Goal: Task Accomplishment & Management: Manage account settings

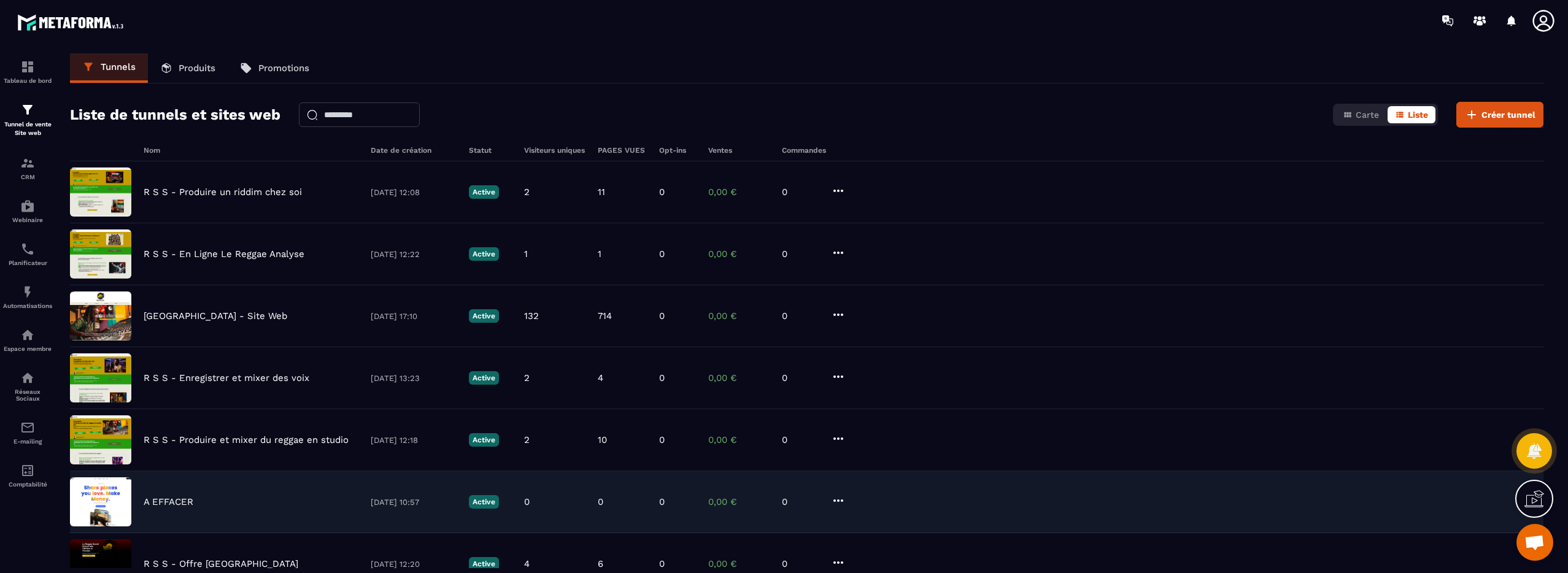
scroll to position [291, 0]
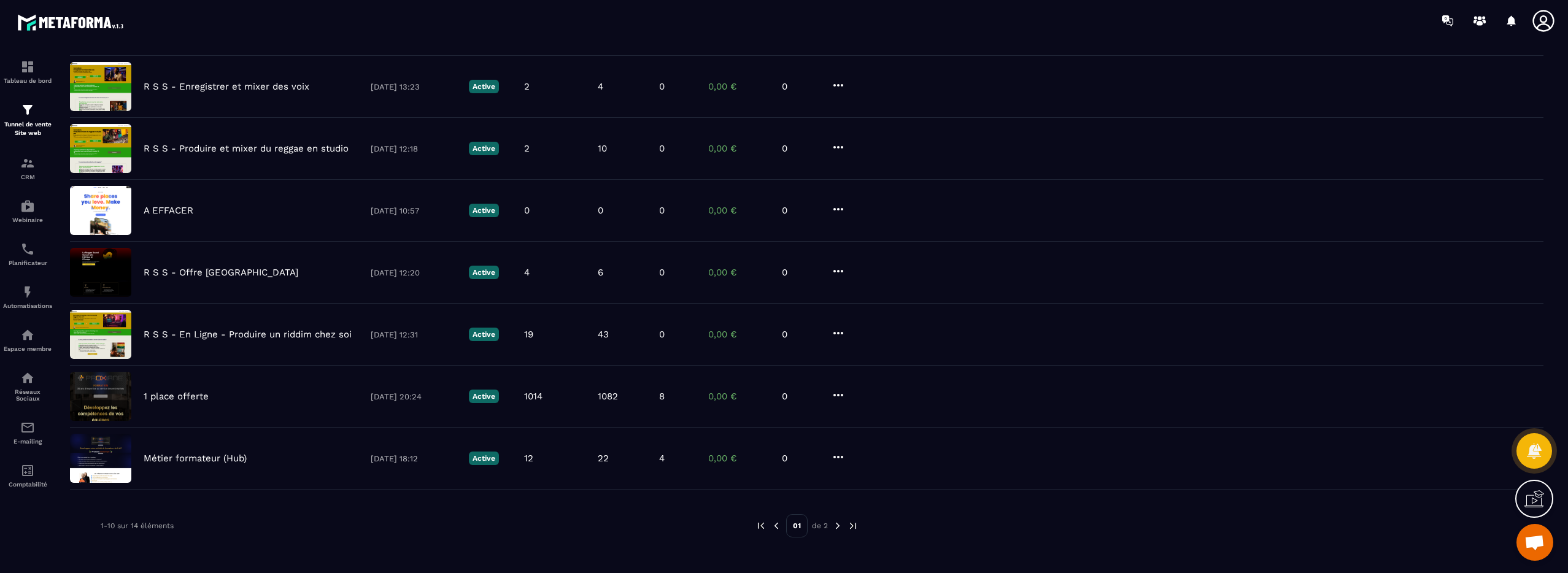
click at [839, 525] on img at bounding box center [838, 525] width 11 height 11
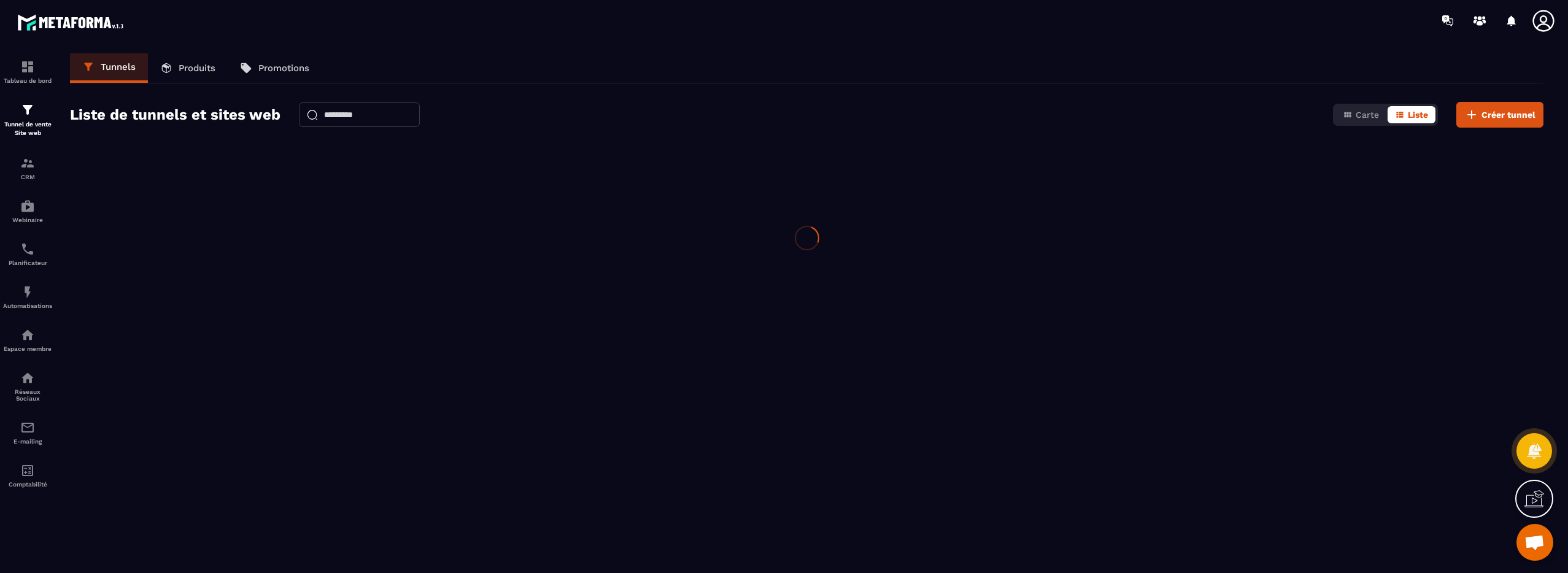
scroll to position [0, 0]
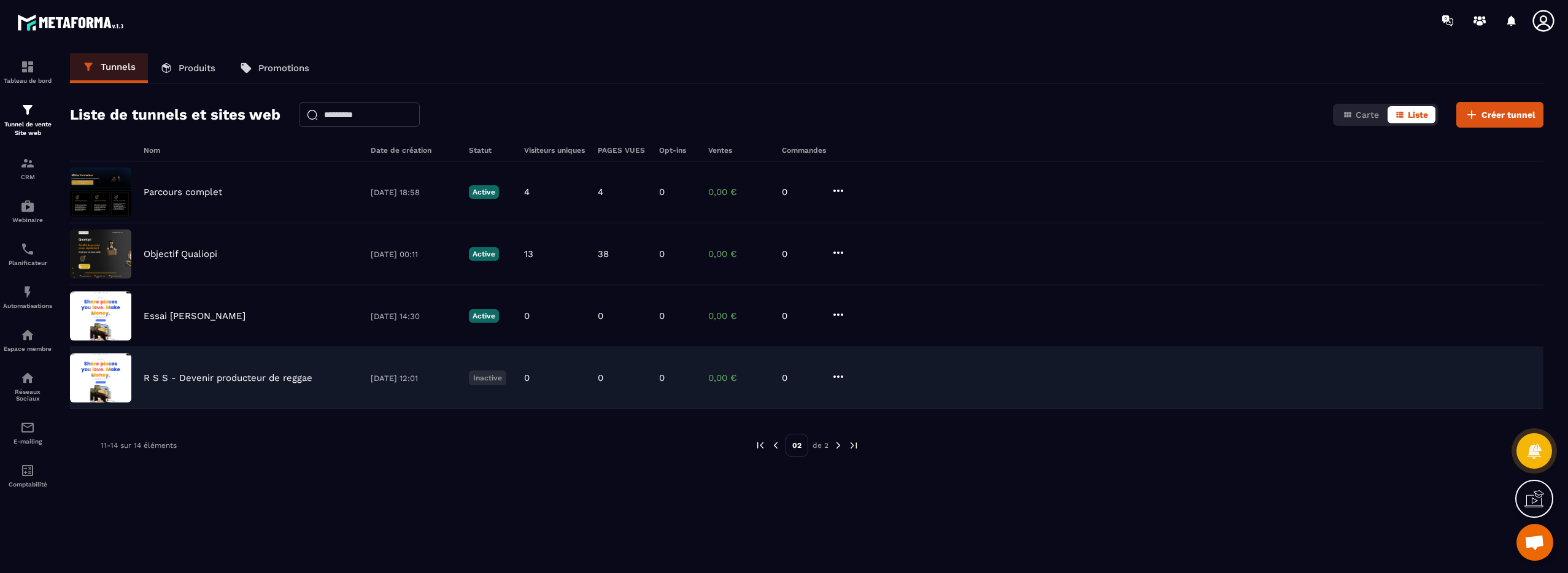
click at [285, 379] on p "R S S - Devenir producteur de reggae" at bounding box center [228, 378] width 169 height 11
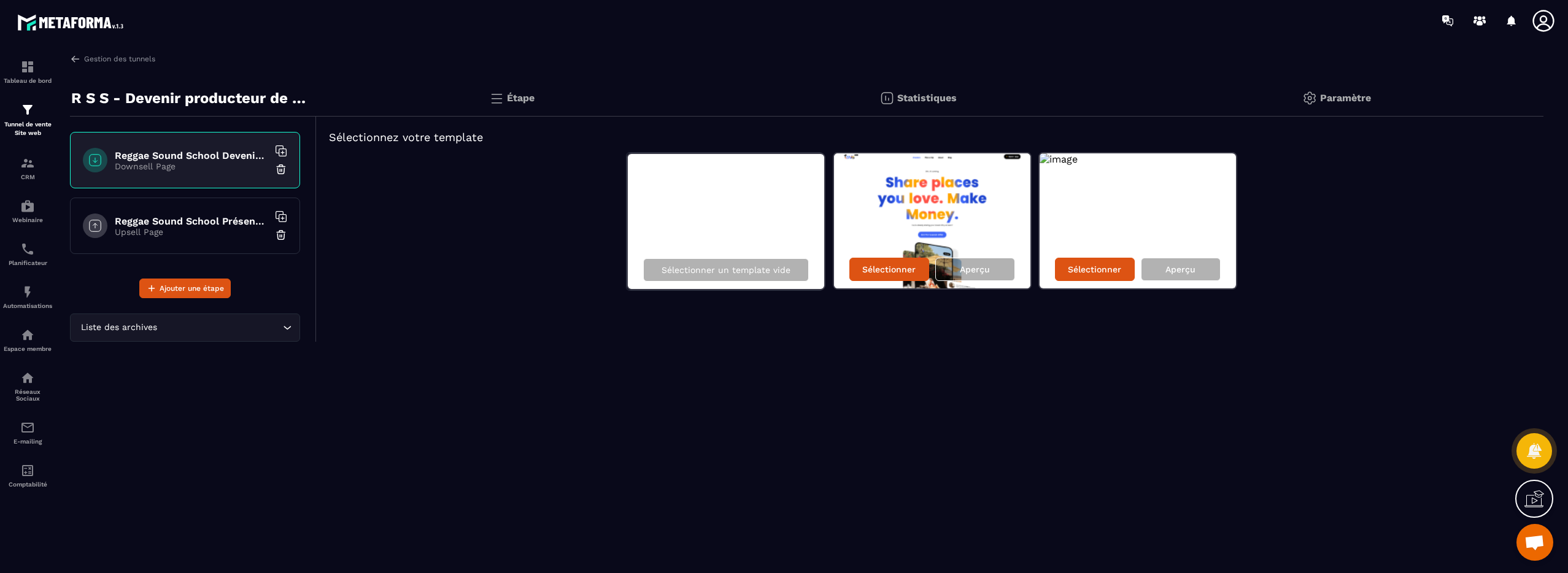
click at [383, 171] on div "Sélectionner un template vide Sélectionner Aperçu Sélectionner Aperçu" at bounding box center [930, 221] width 1202 height 139
click at [233, 223] on h6 "Reggae Sound School Présentiels" at bounding box center [191, 221] width 153 height 12
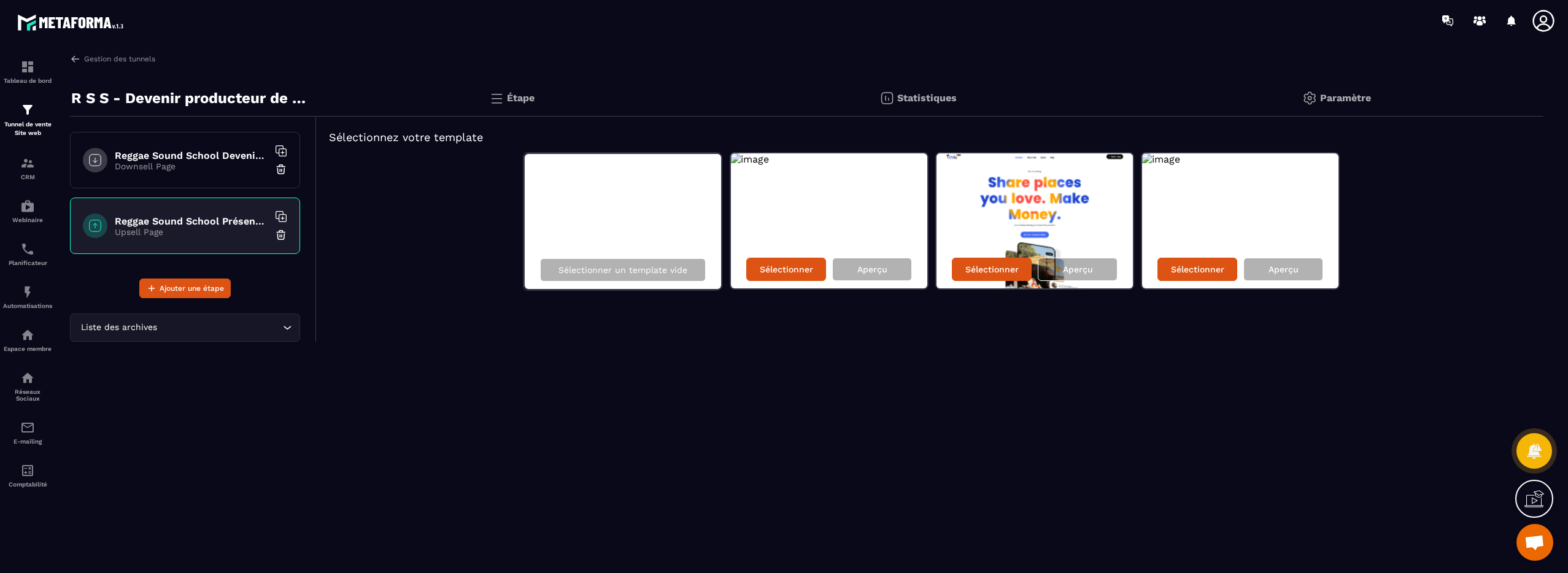
click at [229, 157] on h6 "Reggae Sound School Devenir Producteur de reggae" at bounding box center [191, 155] width 153 height 12
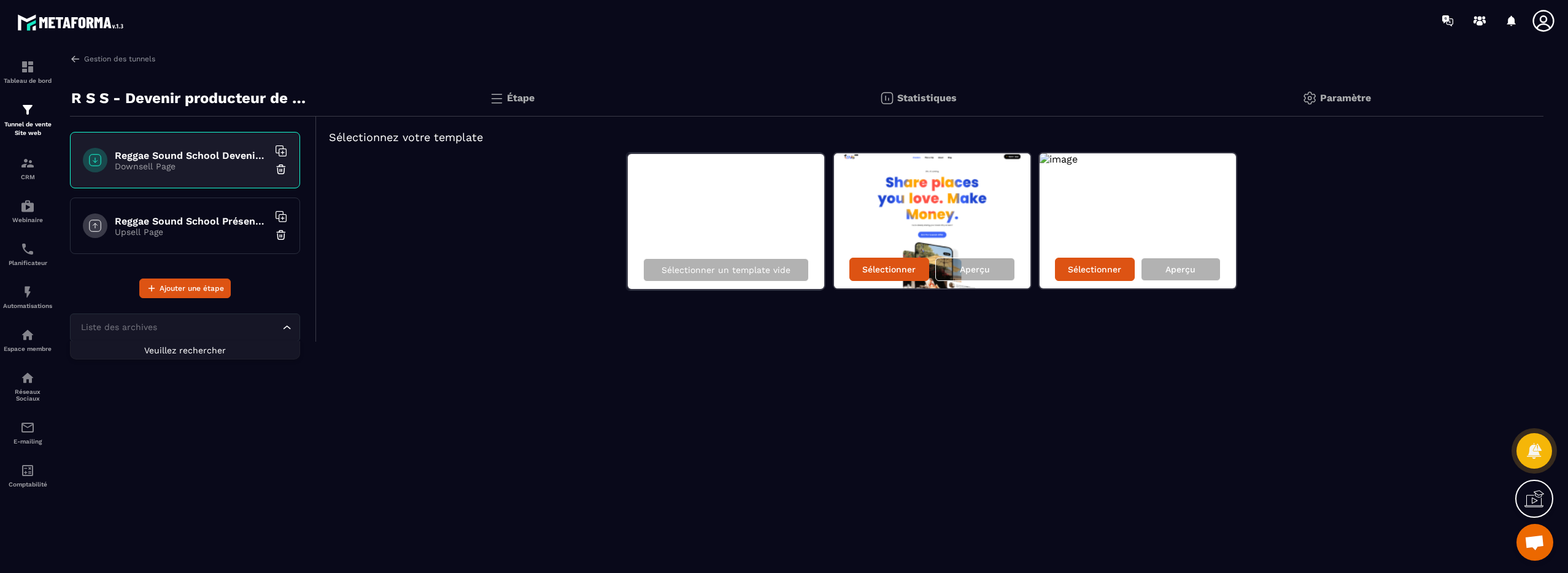
click at [289, 327] on icon "Search for option" at bounding box center [287, 328] width 12 height 12
click at [1332, 98] on p "Paramètre" at bounding box center [1346, 97] width 51 height 12
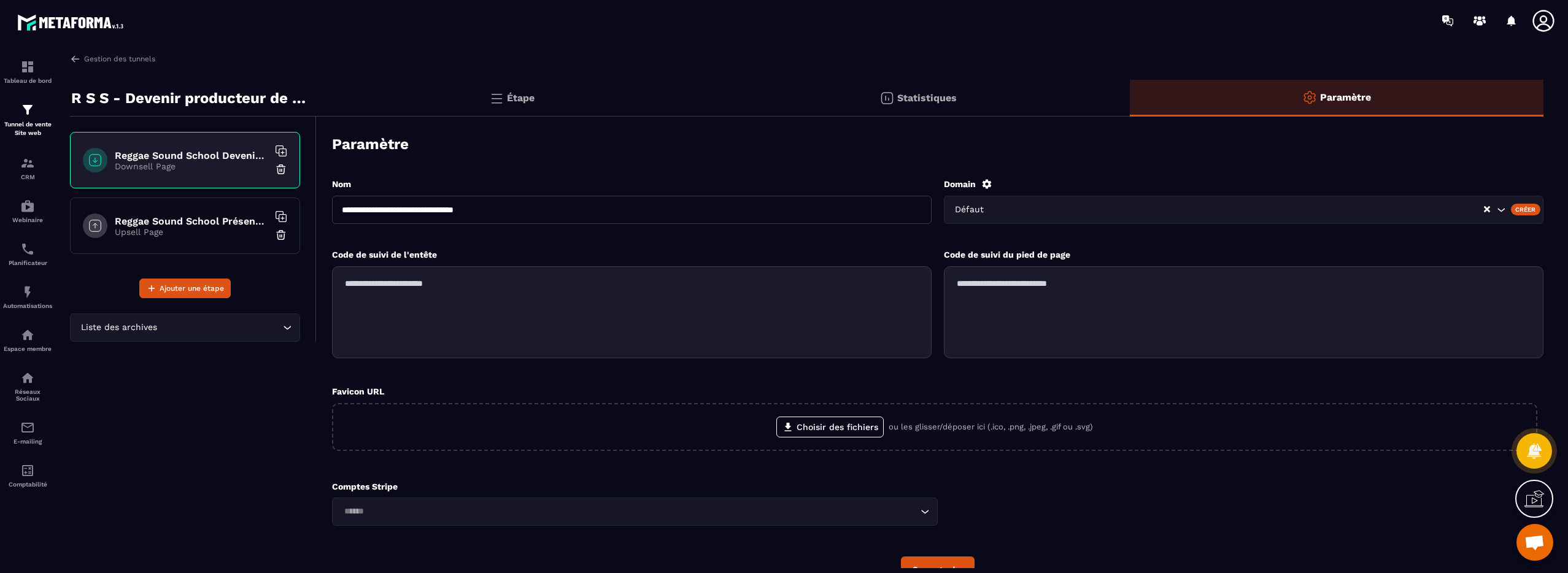
drag, startPoint x: 504, startPoint y: 211, endPoint x: 341, endPoint y: 213, distance: 163.0
click at [341, 212] on input "**********" at bounding box center [632, 209] width 600 height 28
click at [74, 56] on img at bounding box center [75, 59] width 11 height 11
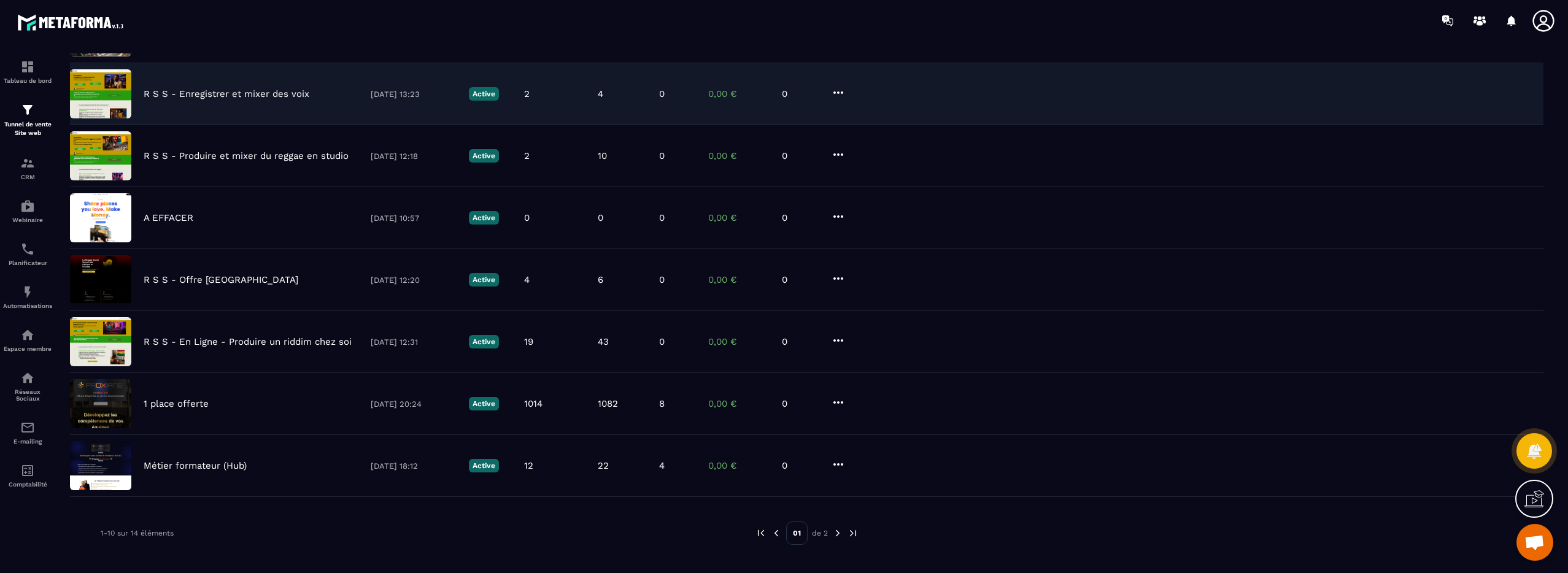
scroll to position [291, 0]
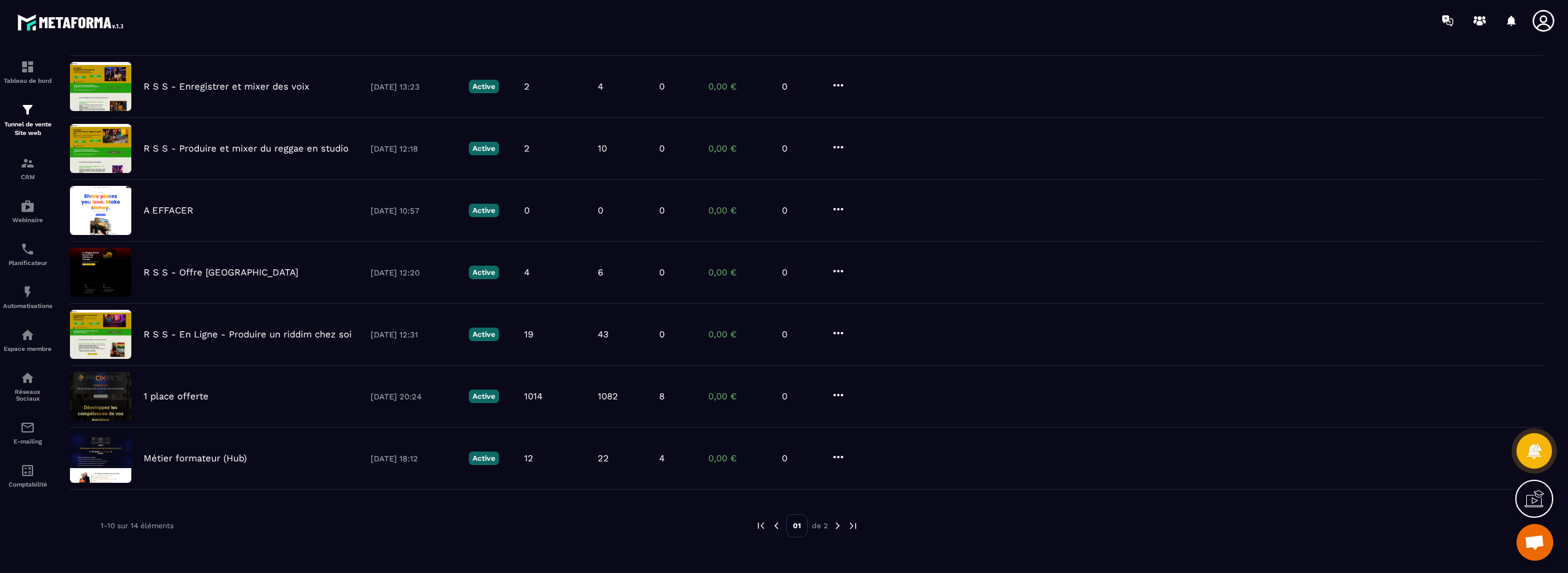
click at [838, 525] on img at bounding box center [838, 525] width 11 height 11
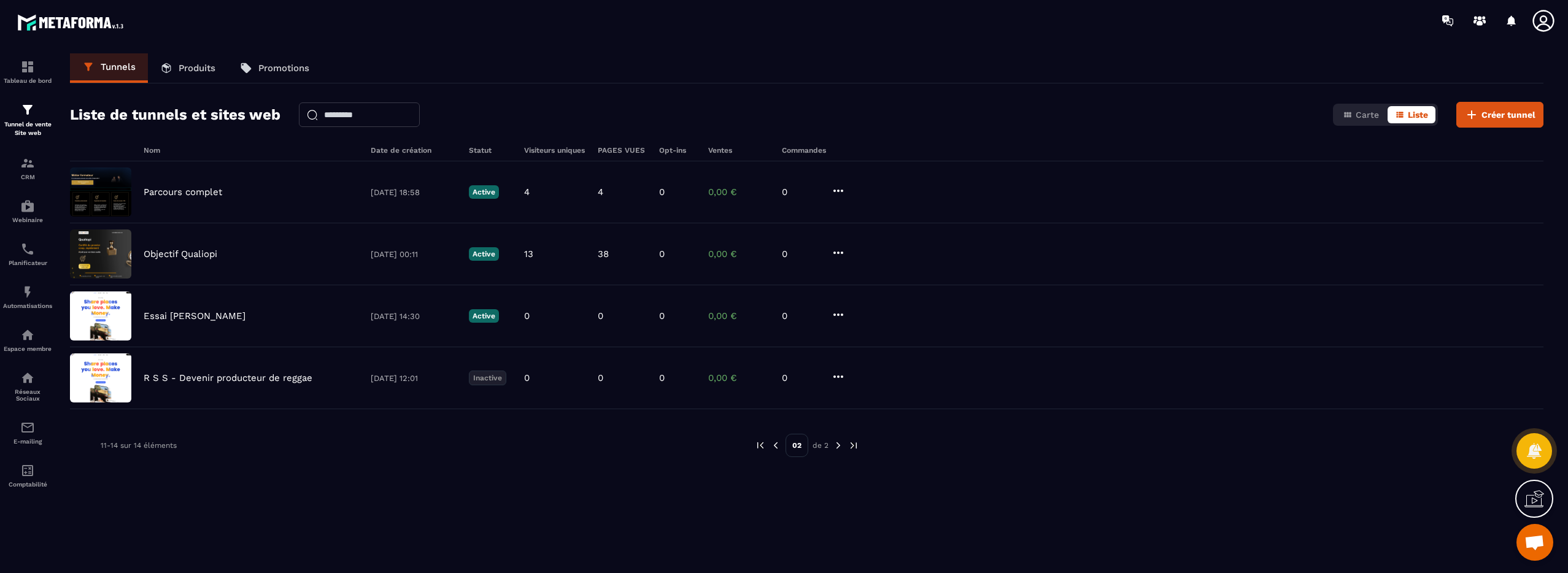
click at [778, 447] on img at bounding box center [776, 445] width 11 height 11
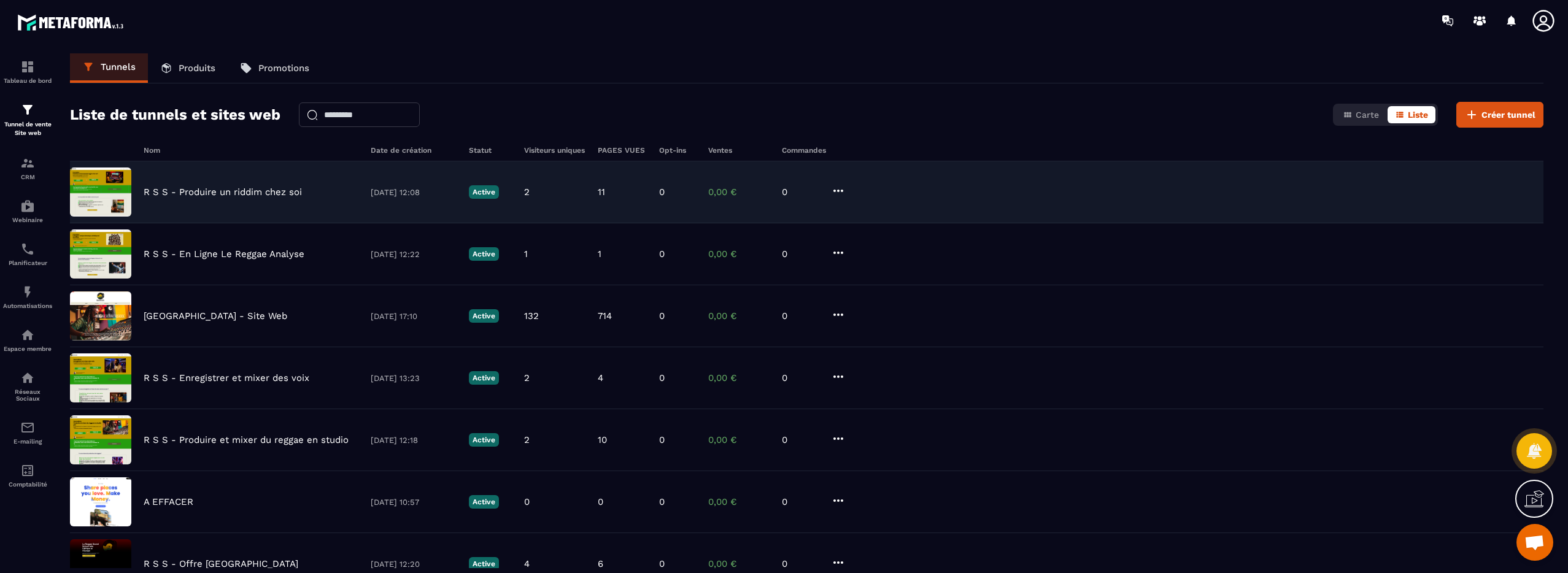
click at [242, 191] on p "R S S - Produire un riddim chez soi" at bounding box center [222, 192] width 158 height 11
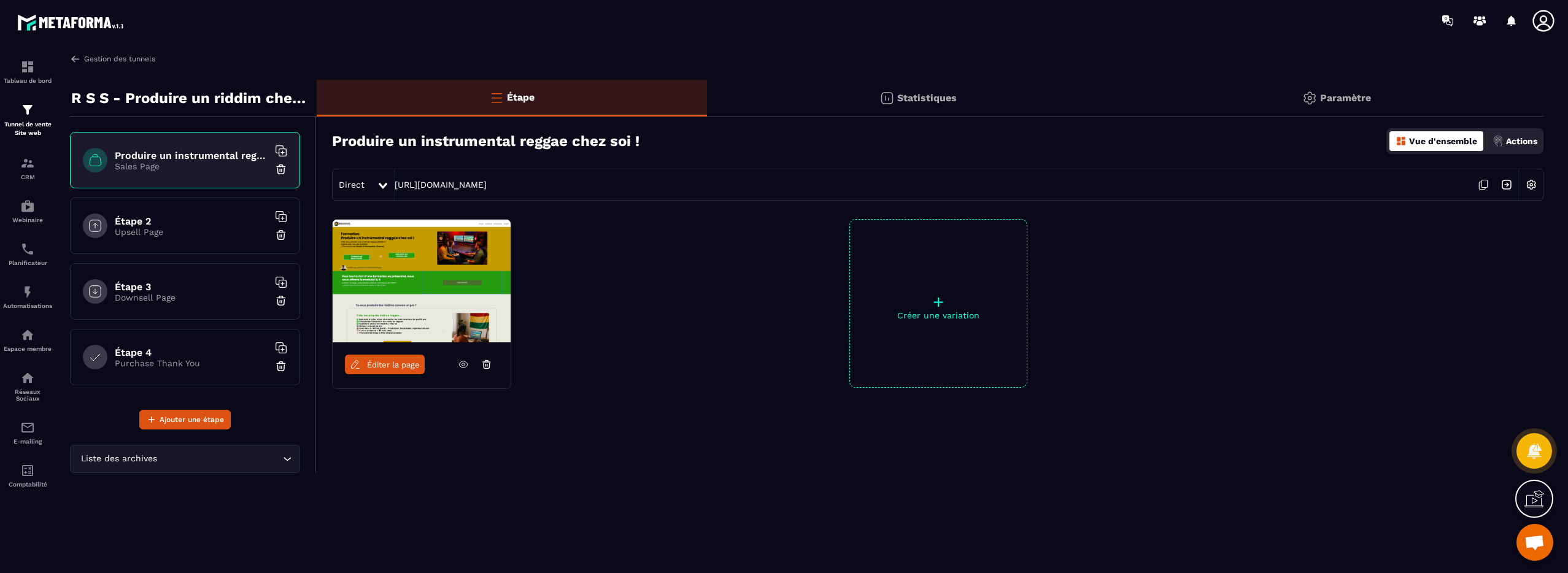
click at [75, 57] on img at bounding box center [75, 59] width 11 height 11
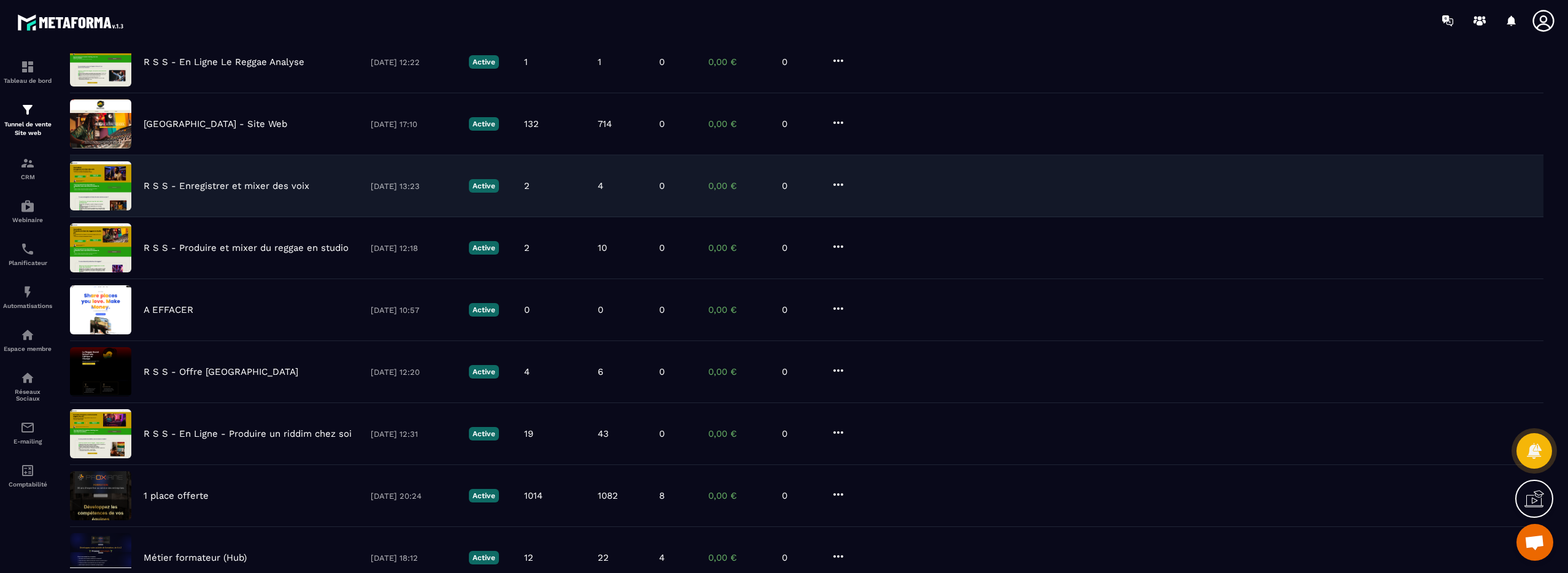
scroll to position [291, 0]
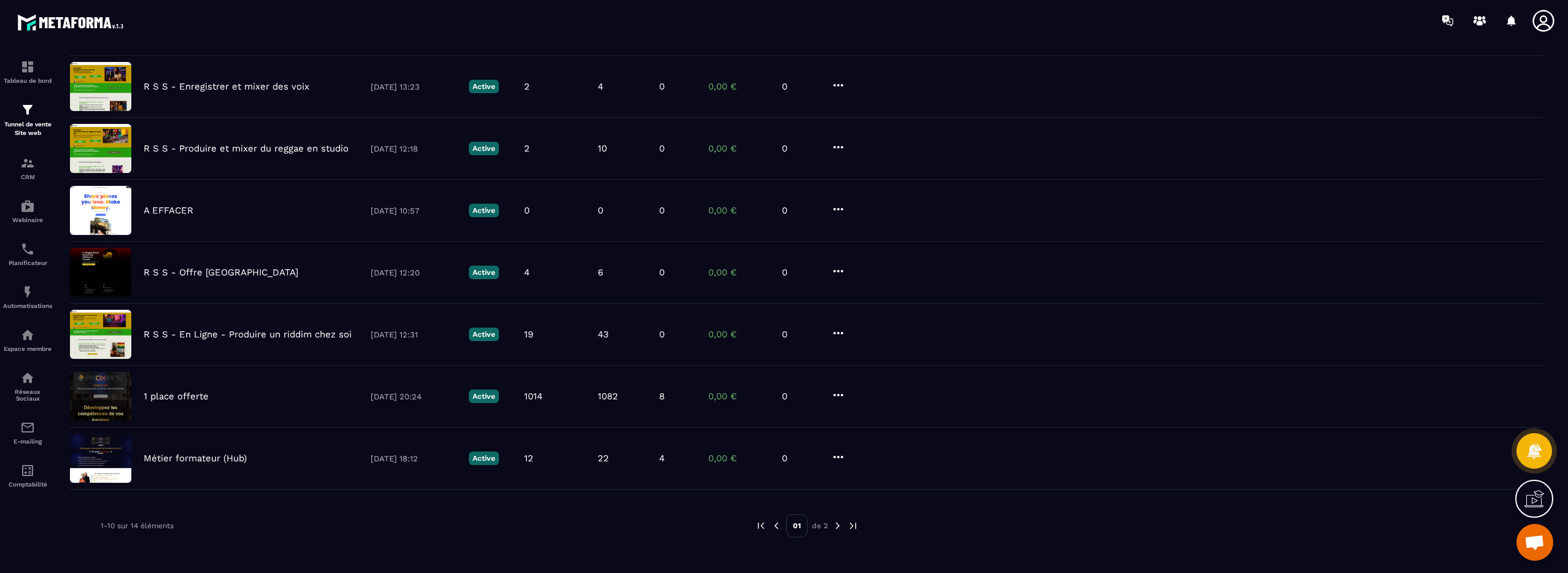
click at [837, 525] on img at bounding box center [838, 525] width 11 height 11
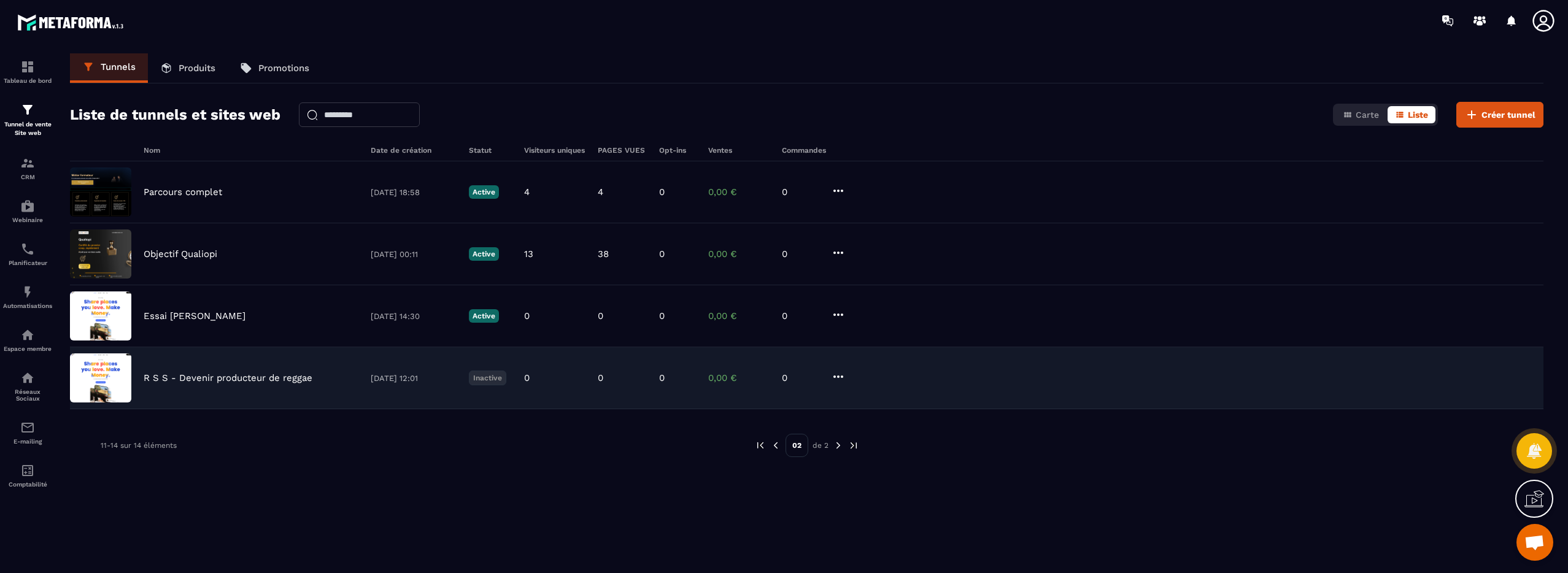
click at [841, 376] on icon at bounding box center [838, 377] width 10 height 3
click at [881, 467] on button "Supprimer" at bounding box center [885, 468] width 98 height 22
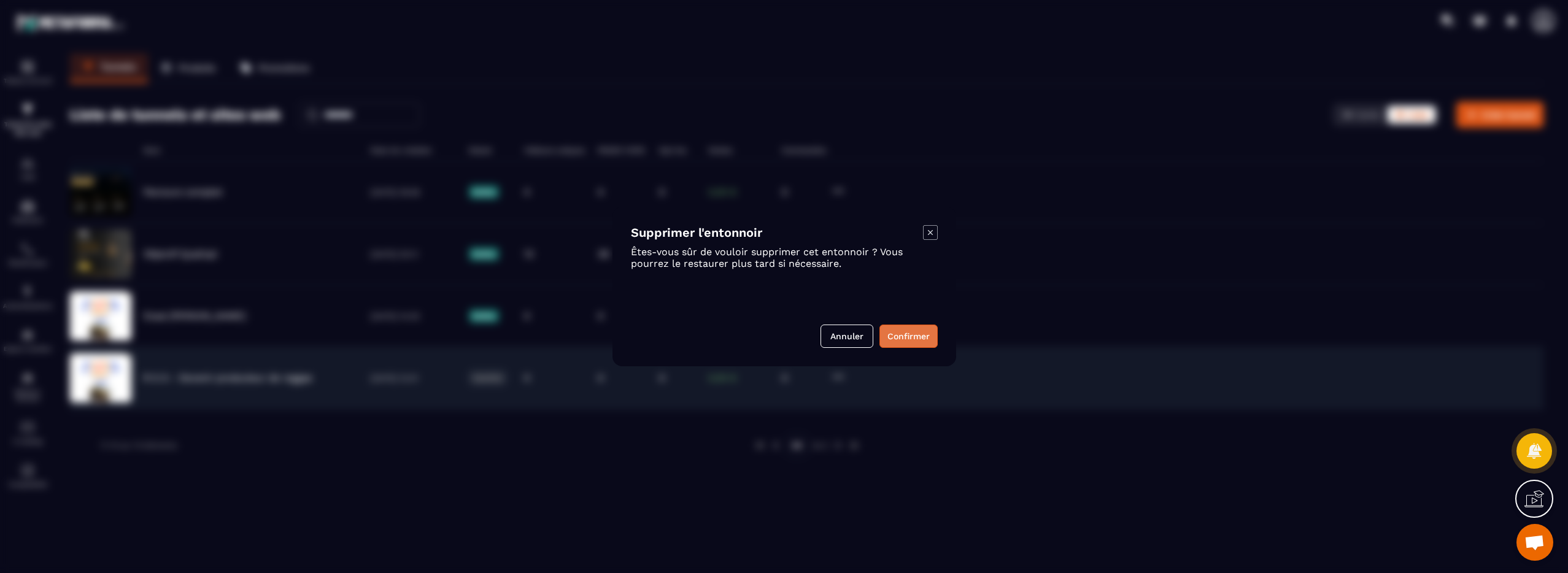
click at [910, 340] on button "Confirmer" at bounding box center [908, 336] width 58 height 23
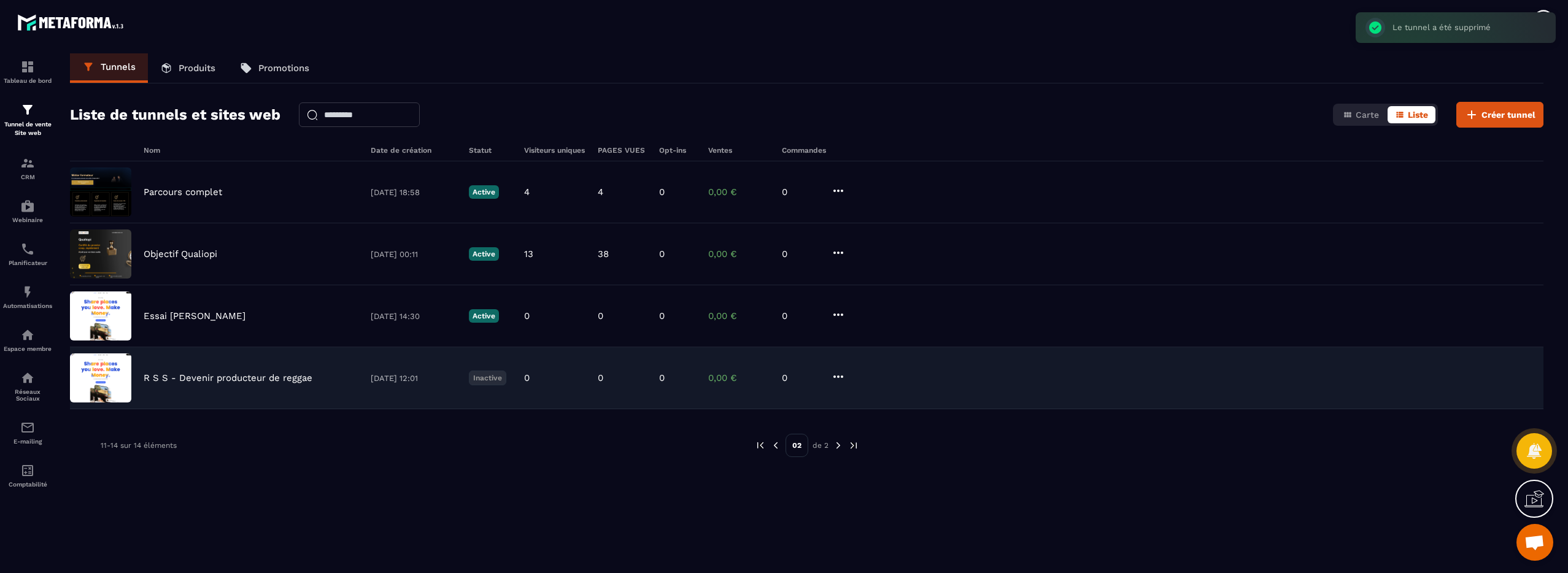
click at [776, 447] on img at bounding box center [776, 445] width 11 height 11
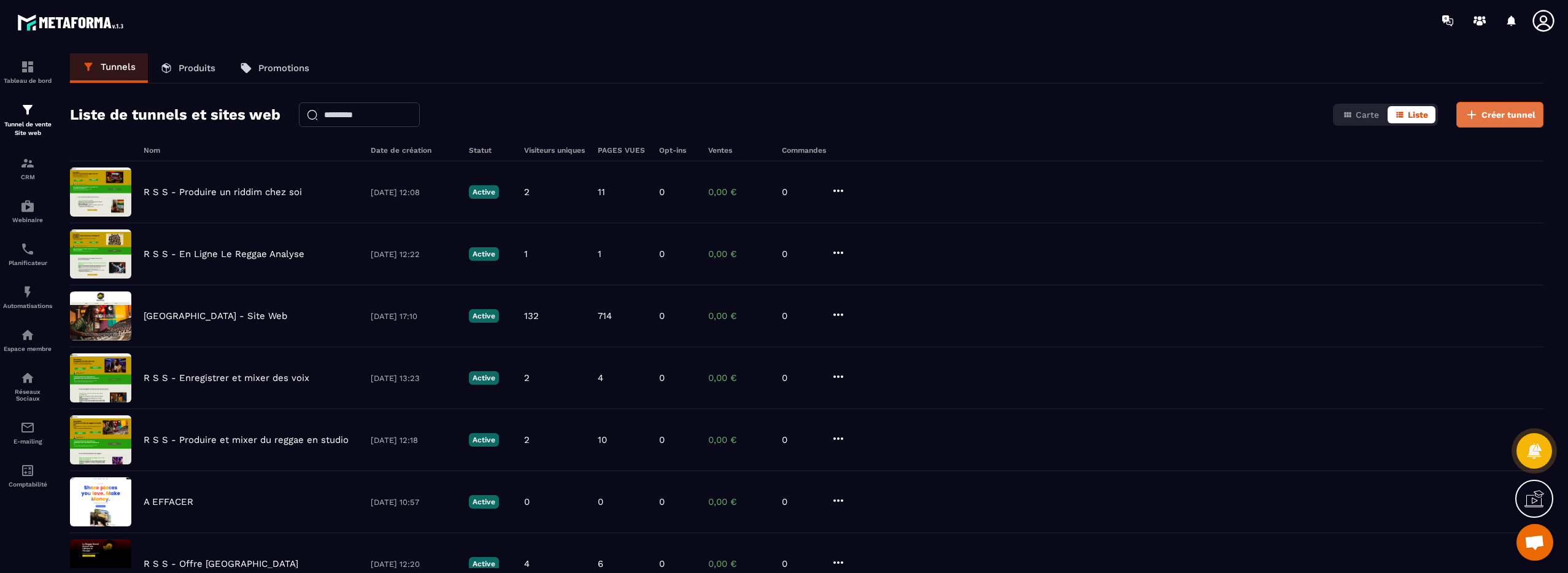
click at [1484, 120] on span "Créer tunnel" at bounding box center [1509, 115] width 54 height 12
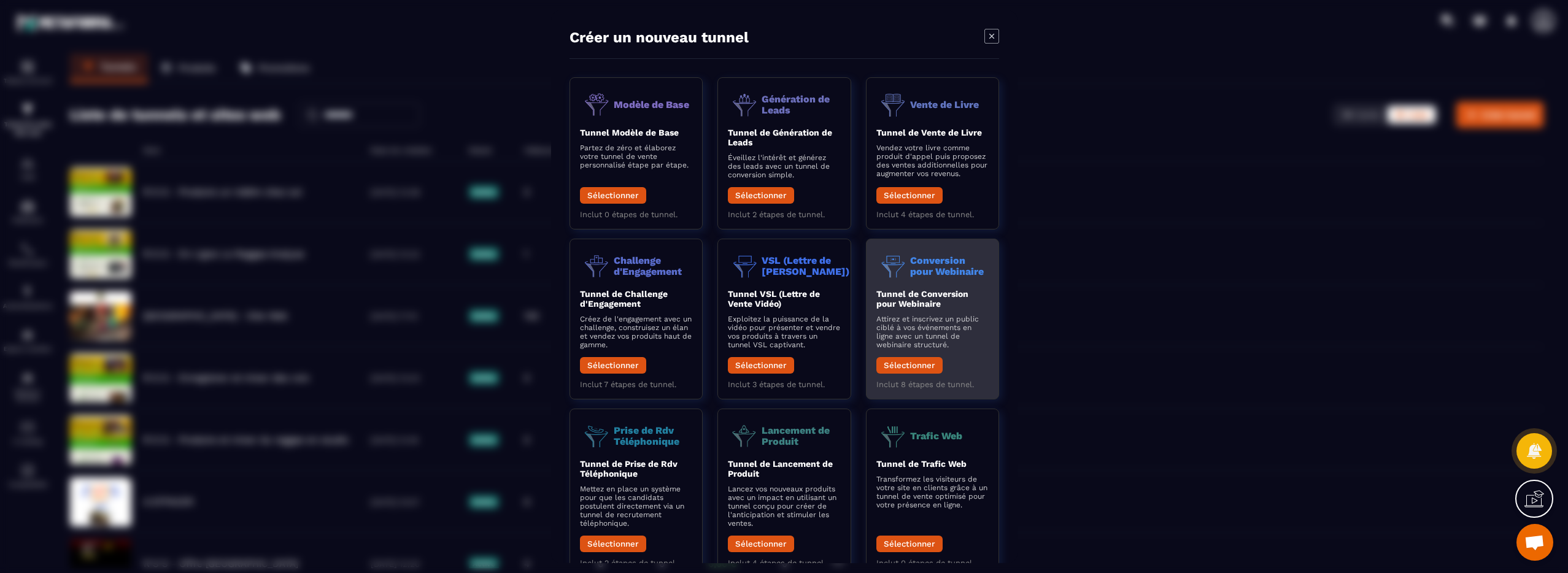
scroll to position [41, 0]
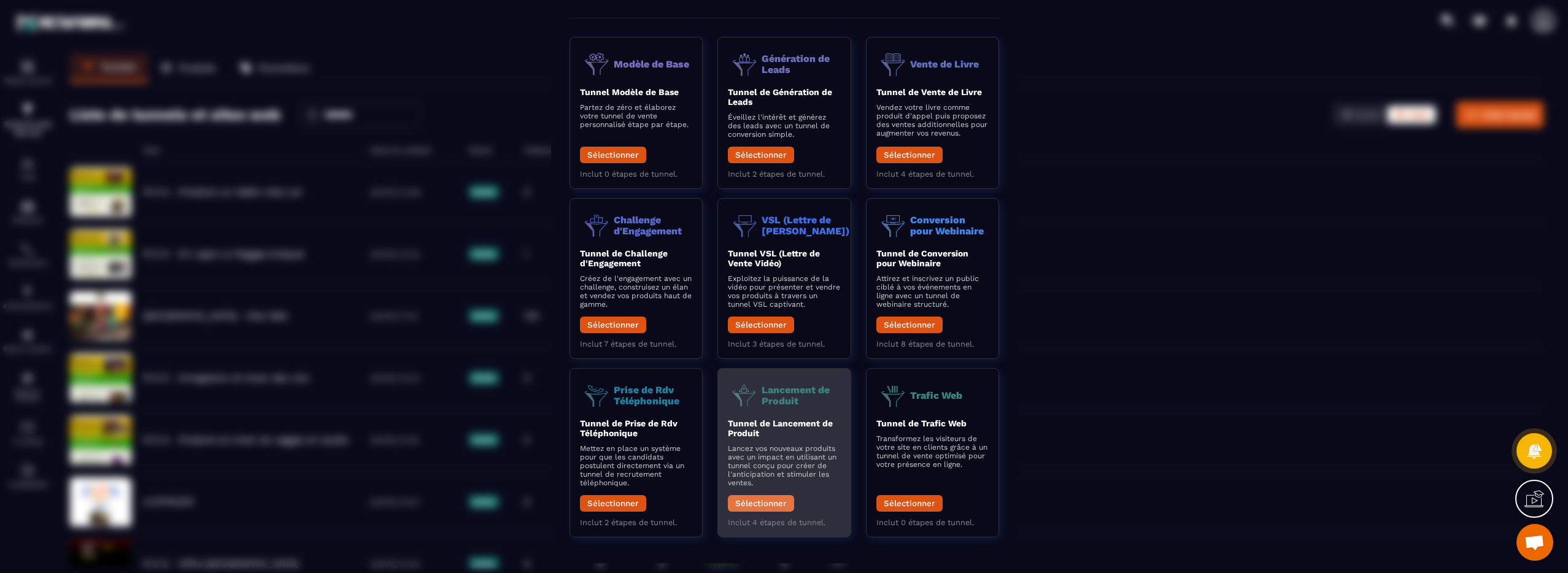
click at [765, 503] on button "Sélectionner" at bounding box center [761, 503] width 66 height 17
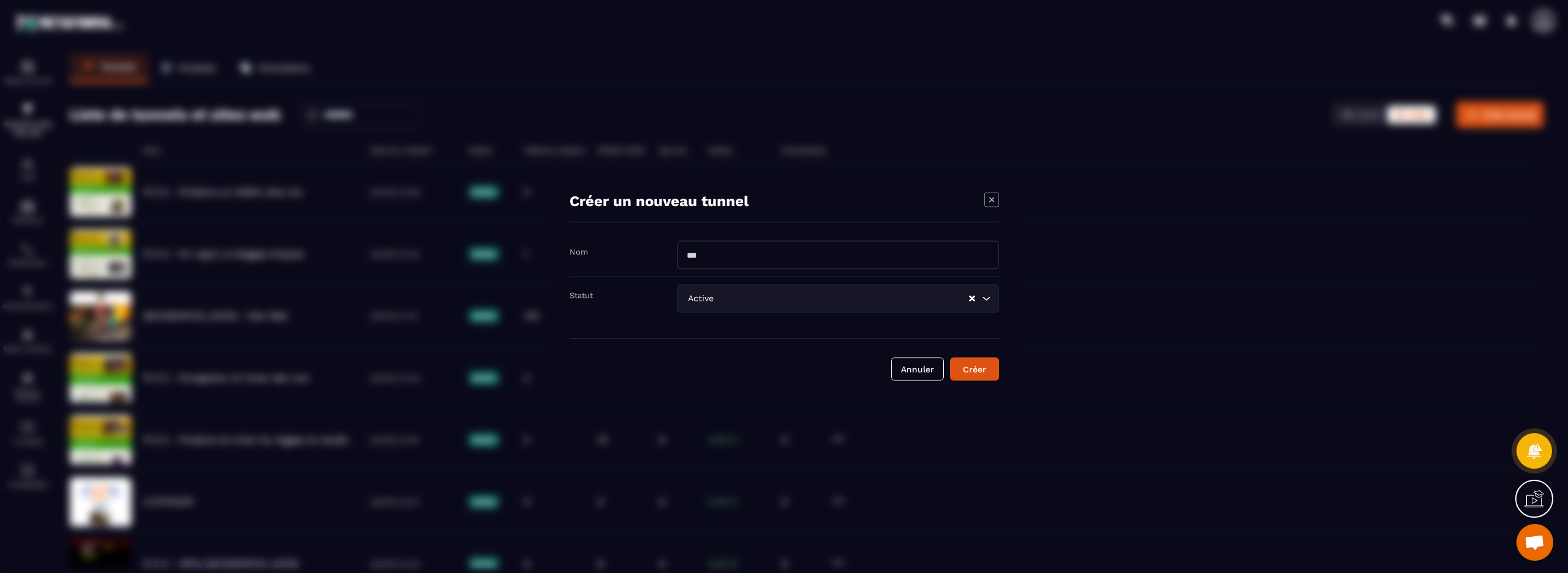
drag, startPoint x: 752, startPoint y: 261, endPoint x: 663, endPoint y: 253, distance: 89.4
click at [663, 253] on div "Nom" at bounding box center [784, 259] width 430 height 36
paste input "**********"
type input "**********"
click at [974, 373] on div "Créer" at bounding box center [975, 369] width 33 height 12
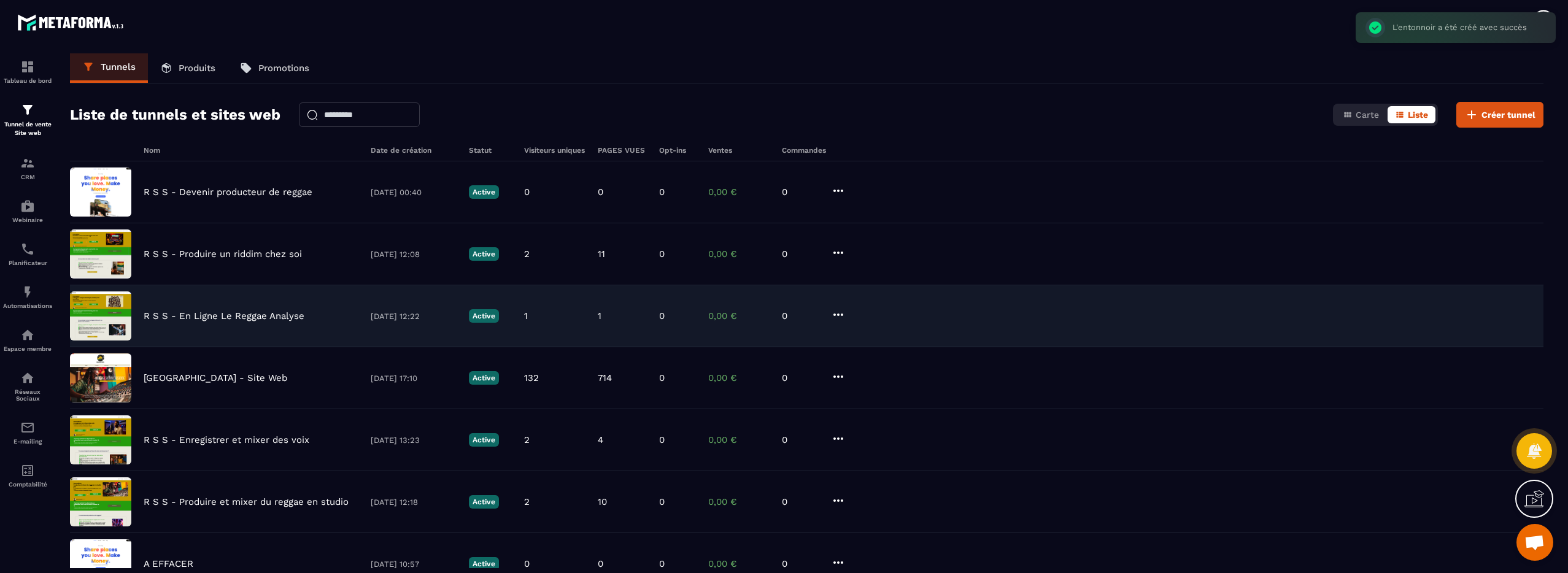
scroll to position [291, 0]
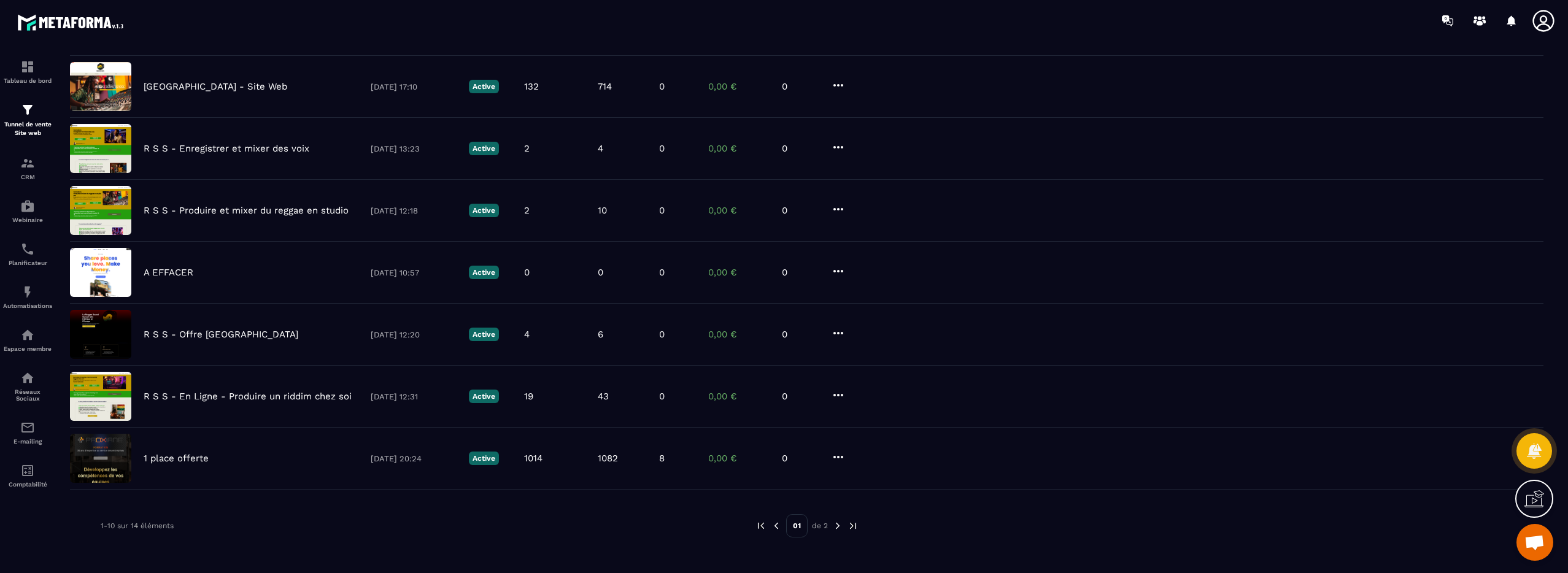
click at [836, 525] on img at bounding box center [838, 525] width 11 height 11
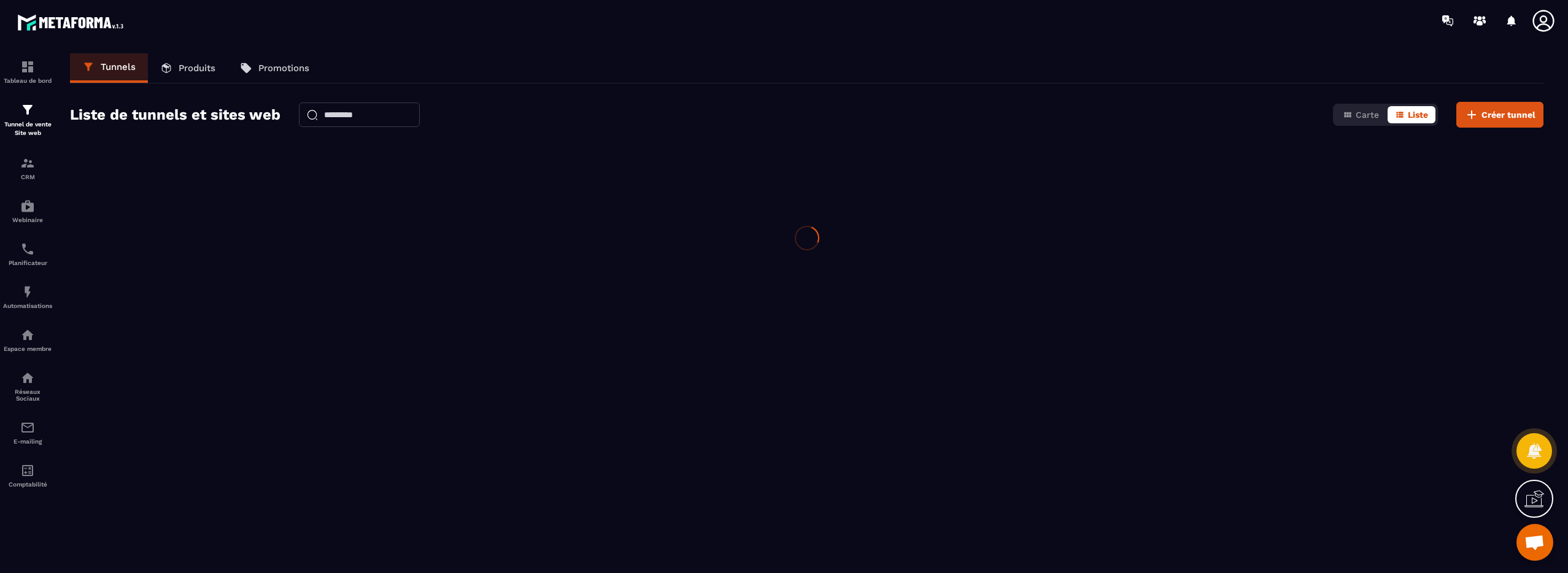
scroll to position [0, 0]
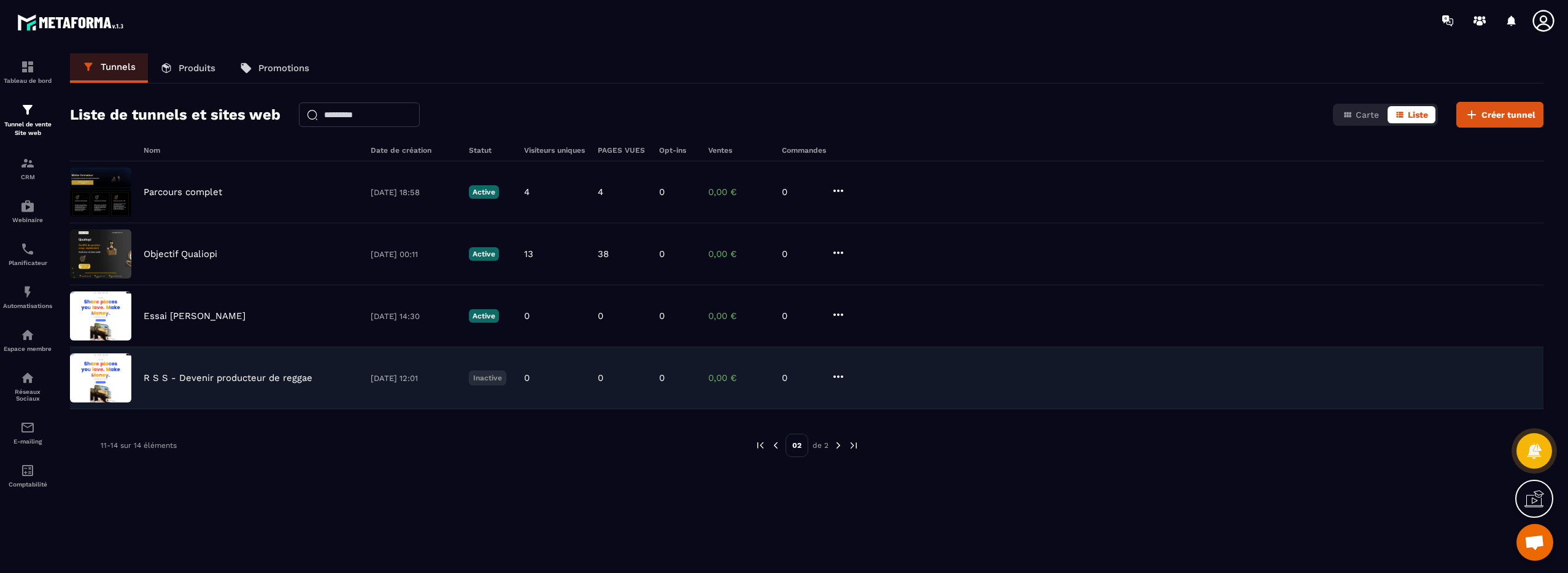
click at [187, 378] on p "R S S - Devenir producteur de reggae" at bounding box center [228, 378] width 169 height 11
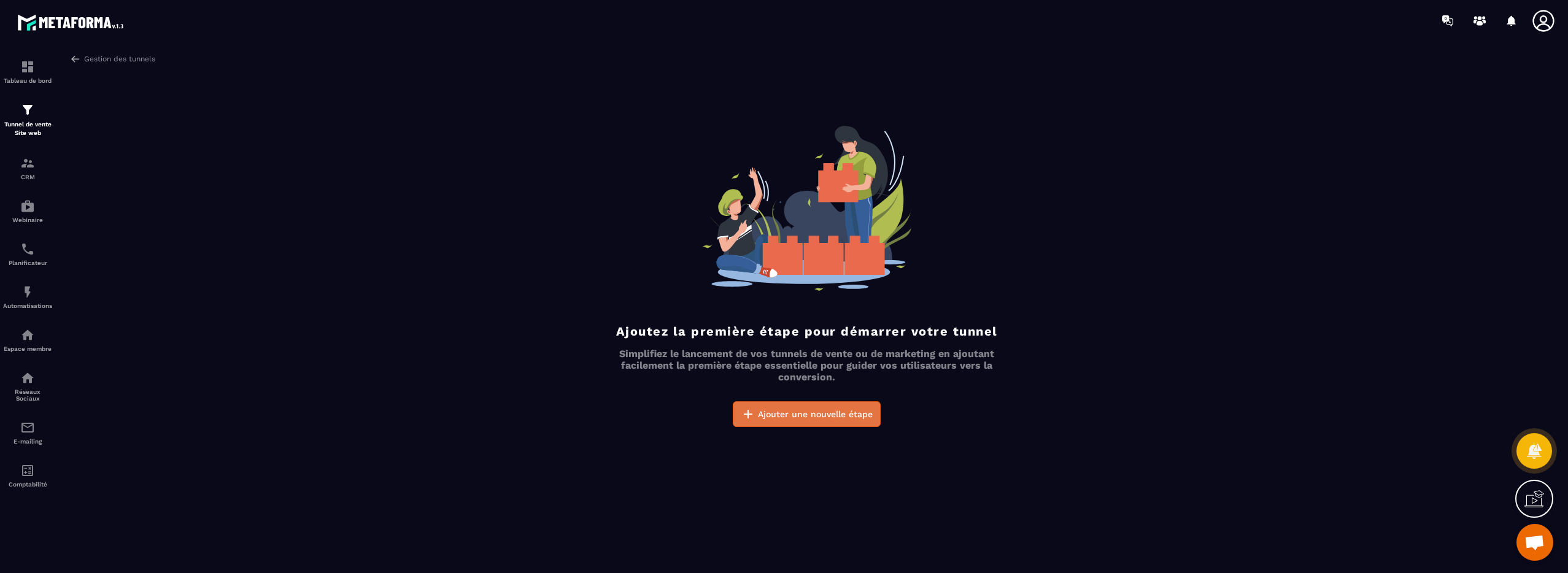
click at [796, 417] on span "Ajouter une nouvelle étape" at bounding box center [815, 414] width 115 height 12
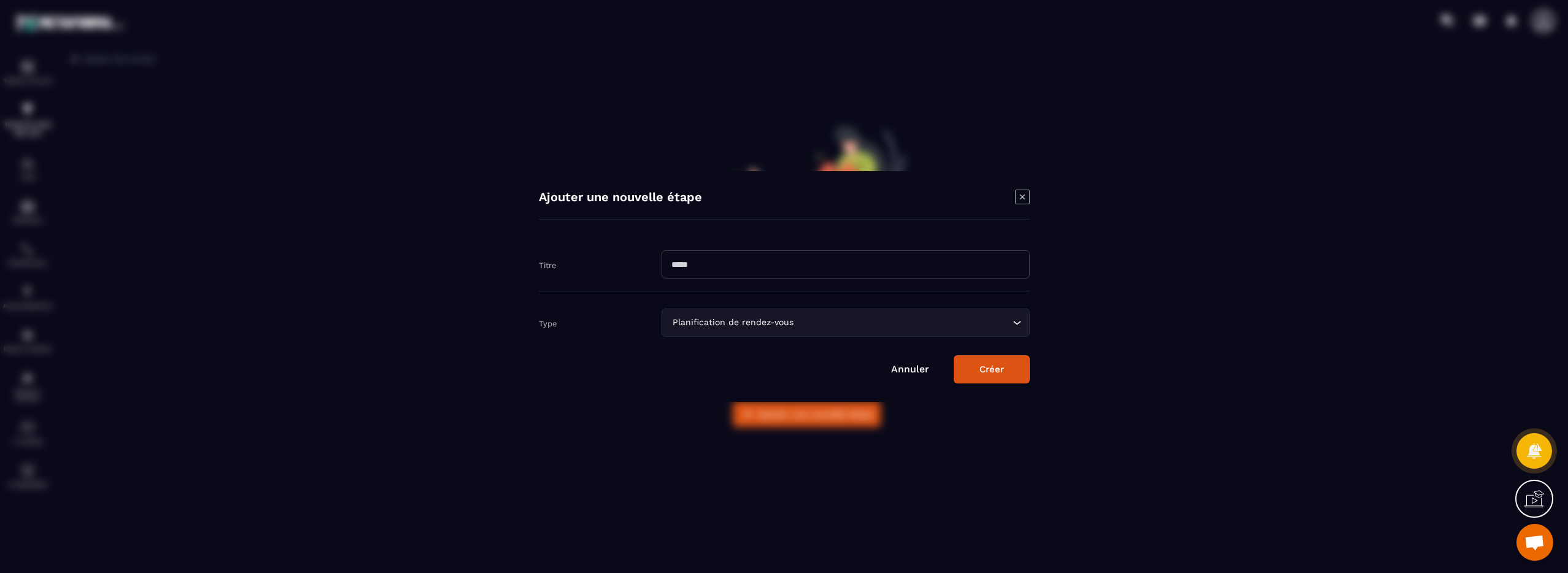
click at [1015, 321] on icon "Search for option" at bounding box center [1017, 322] width 12 height 12
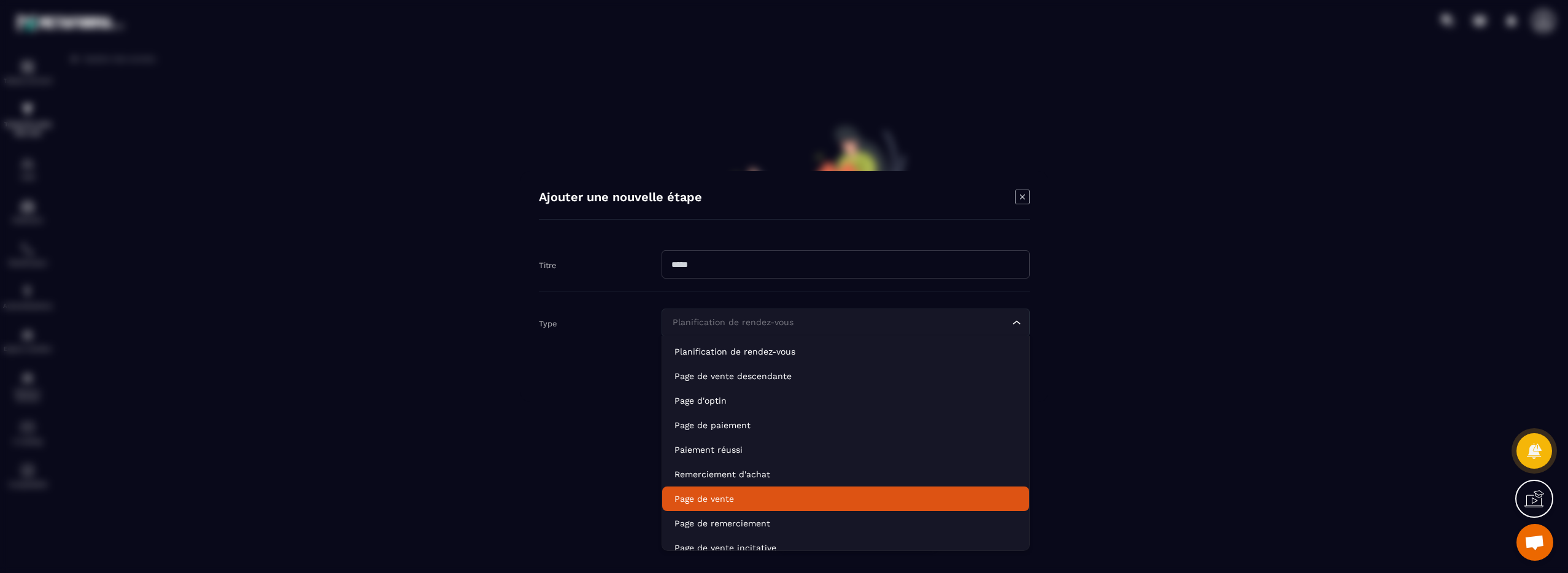
click at [874, 494] on p "Page de vente" at bounding box center [845, 498] width 343 height 12
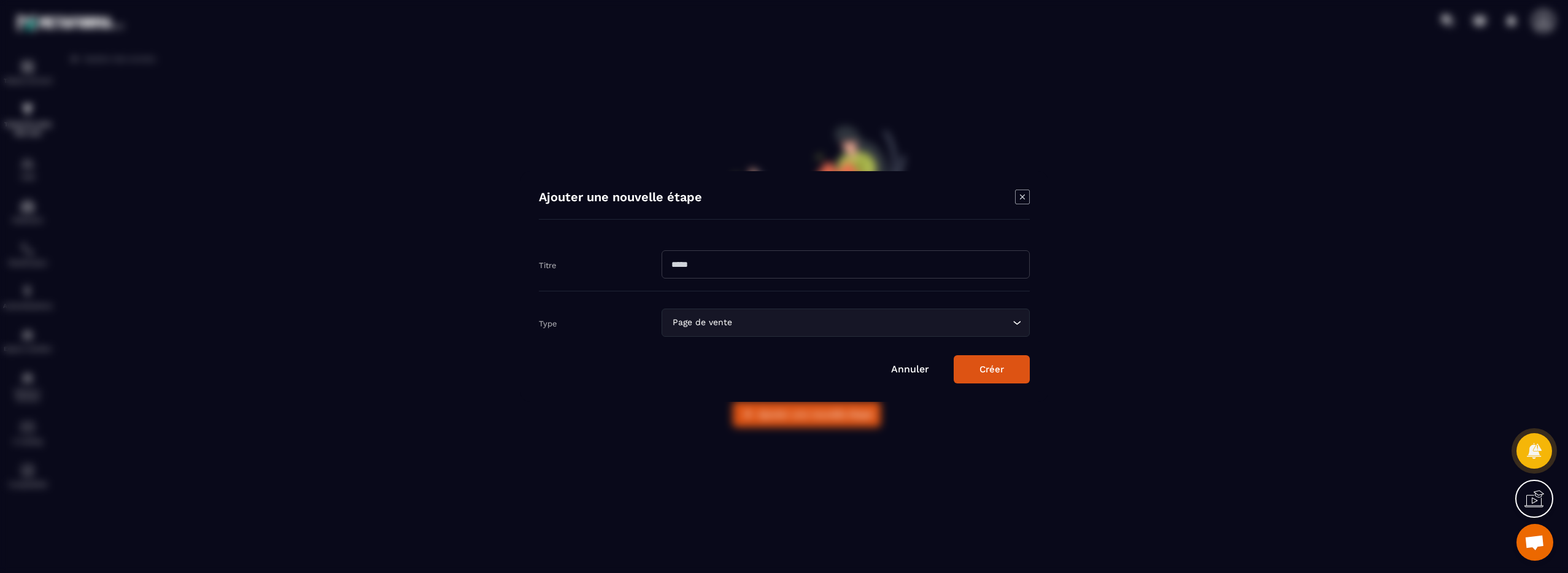
click at [985, 373] on button "Créer" at bounding box center [992, 369] width 76 height 28
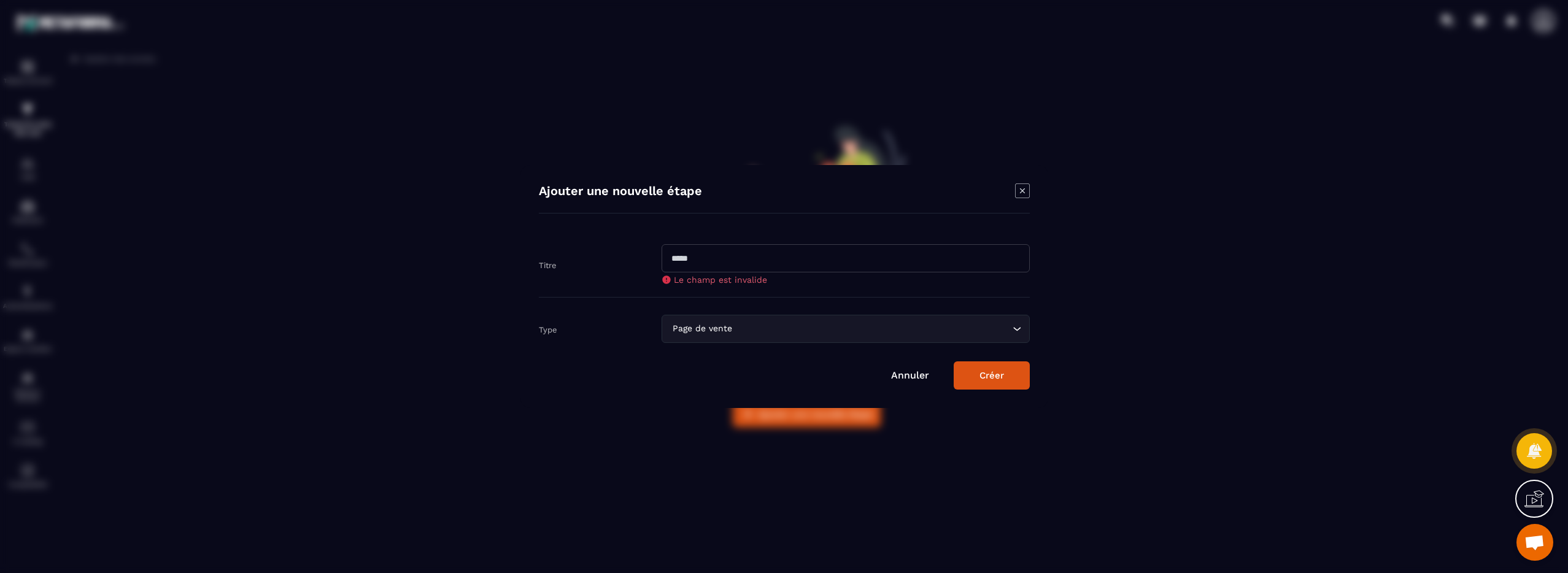
drag, startPoint x: 707, startPoint y: 258, endPoint x: 646, endPoint y: 252, distance: 61.3
click at [646, 252] on div "Titre Le champ est invalide" at bounding box center [784, 264] width 491 height 66
paste input "**********"
drag, startPoint x: 705, startPoint y: 259, endPoint x: 653, endPoint y: 255, distance: 52.2
click at [653, 255] on div "**********" at bounding box center [784, 264] width 491 height 66
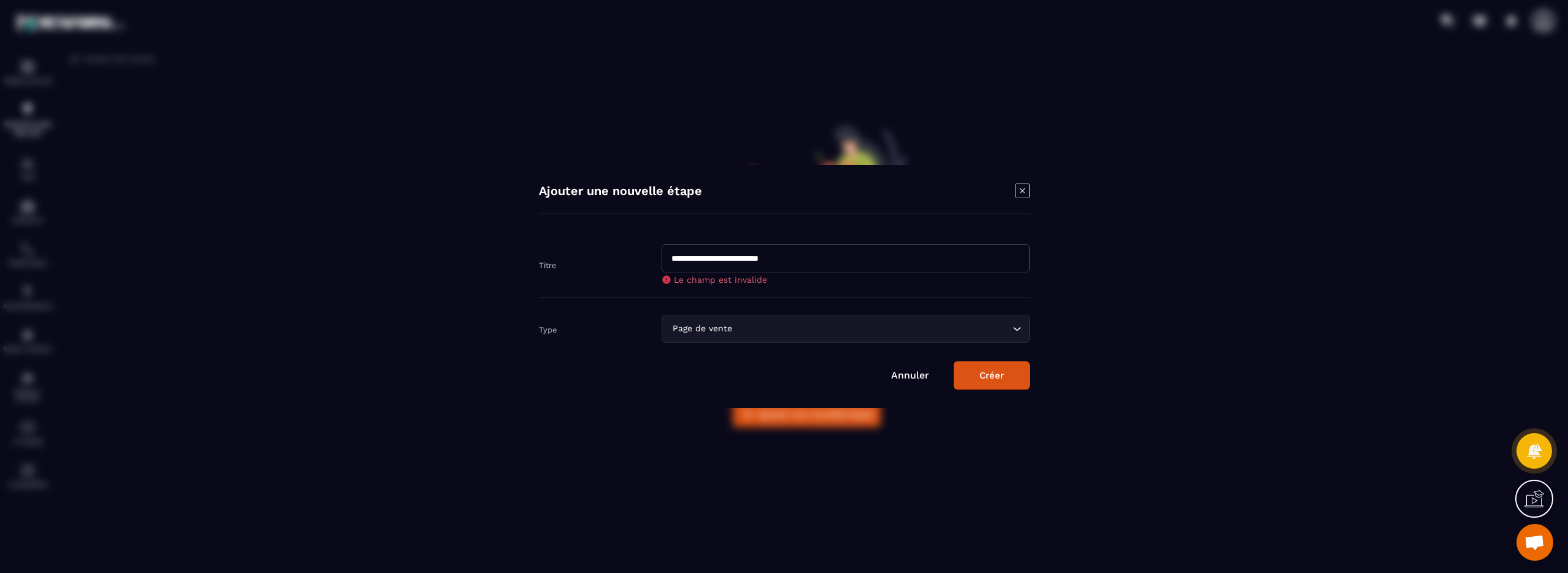
type input "**********"
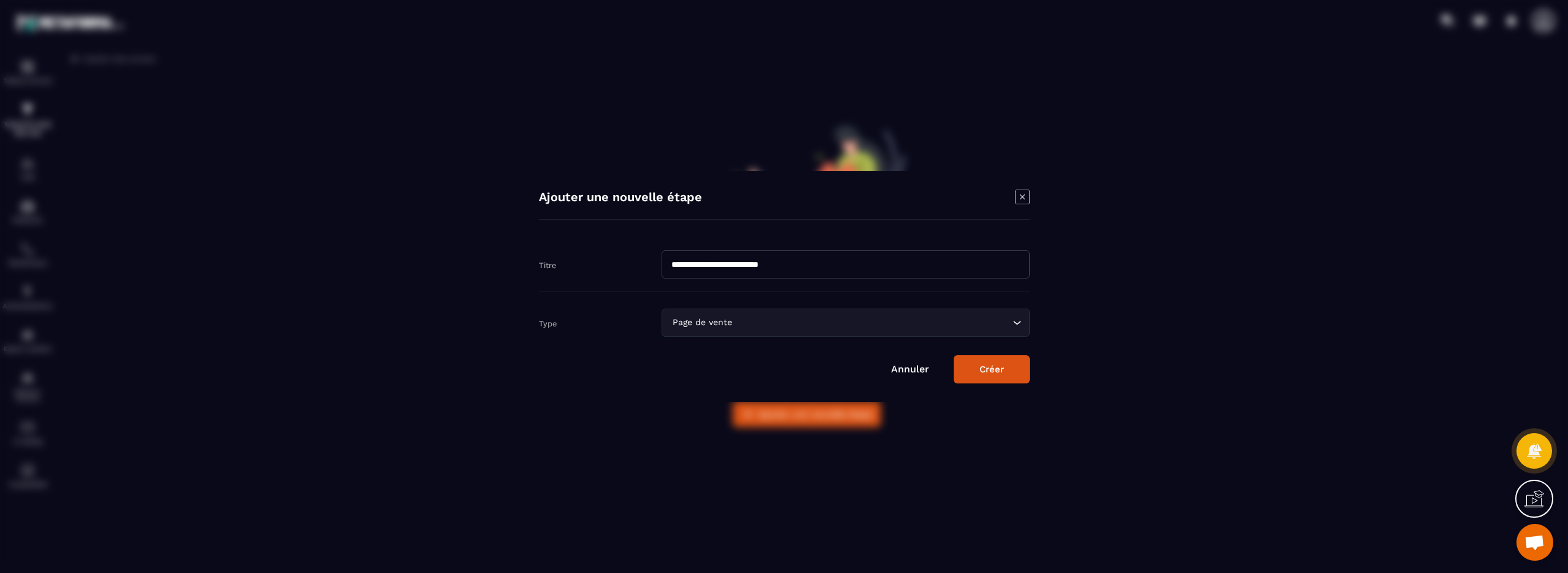
click at [988, 378] on button "Créer" at bounding box center [992, 369] width 76 height 28
click at [988, 374] on button "Créer" at bounding box center [992, 369] width 76 height 28
drag, startPoint x: 673, startPoint y: 268, endPoint x: 658, endPoint y: 263, distance: 15.8
click at [658, 263] on div "**********" at bounding box center [784, 264] width 491 height 53
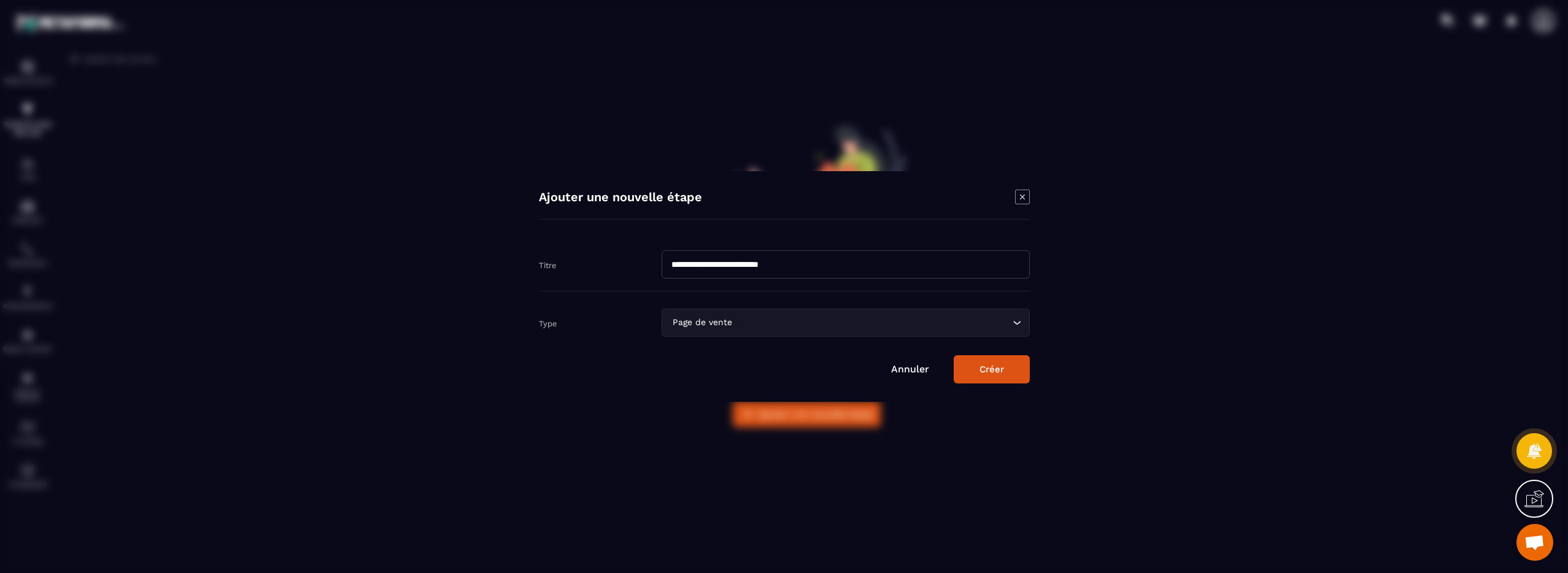
click at [962, 376] on button "Créer" at bounding box center [992, 369] width 76 height 28
click at [1026, 200] on icon "Modal window" at bounding box center [1022, 197] width 15 height 14
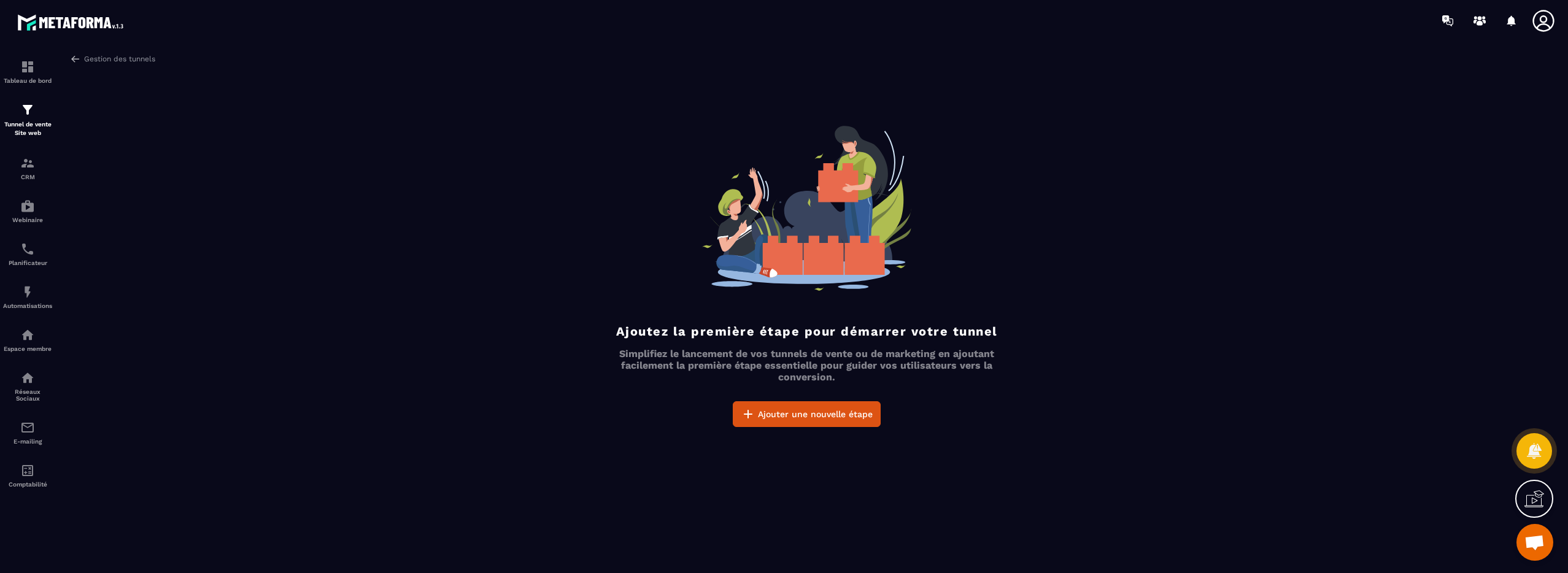
click at [95, 66] on div "Gestion des tunnels Ajoutez la première étape pour démarrer votre tunnel Simpli…" at bounding box center [807, 310] width 1498 height 514
click at [75, 57] on img at bounding box center [75, 59] width 11 height 11
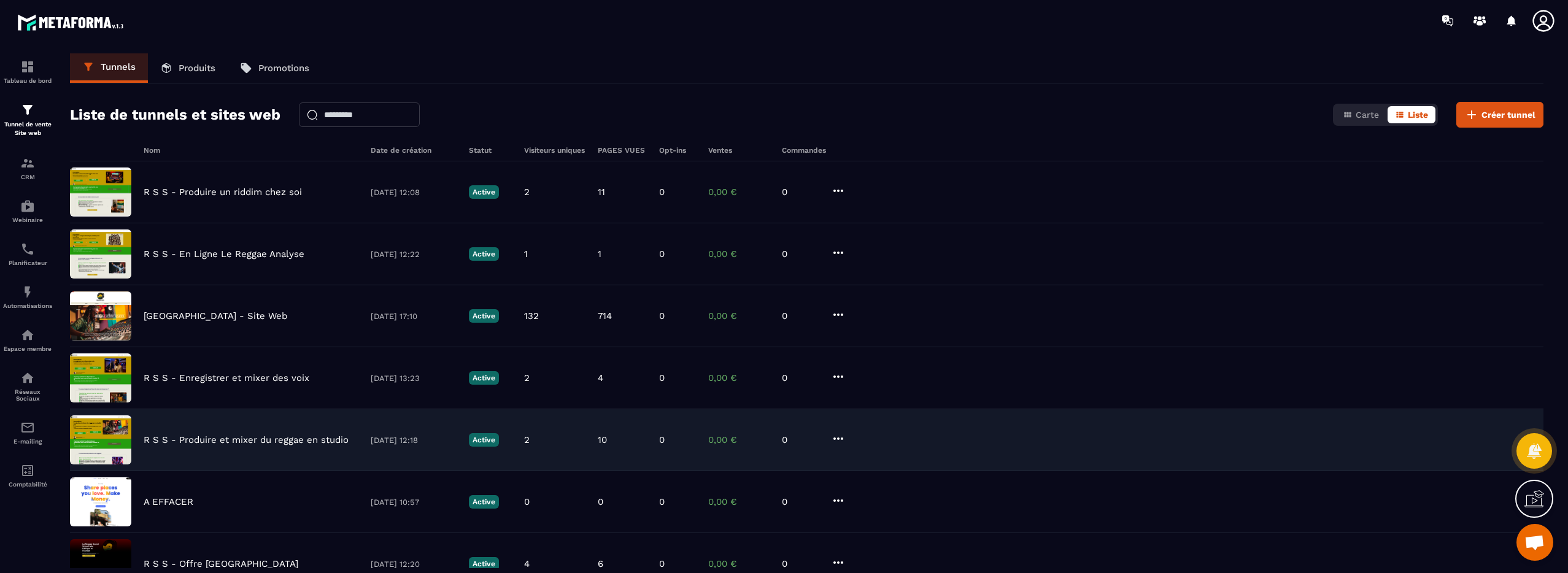
scroll to position [291, 0]
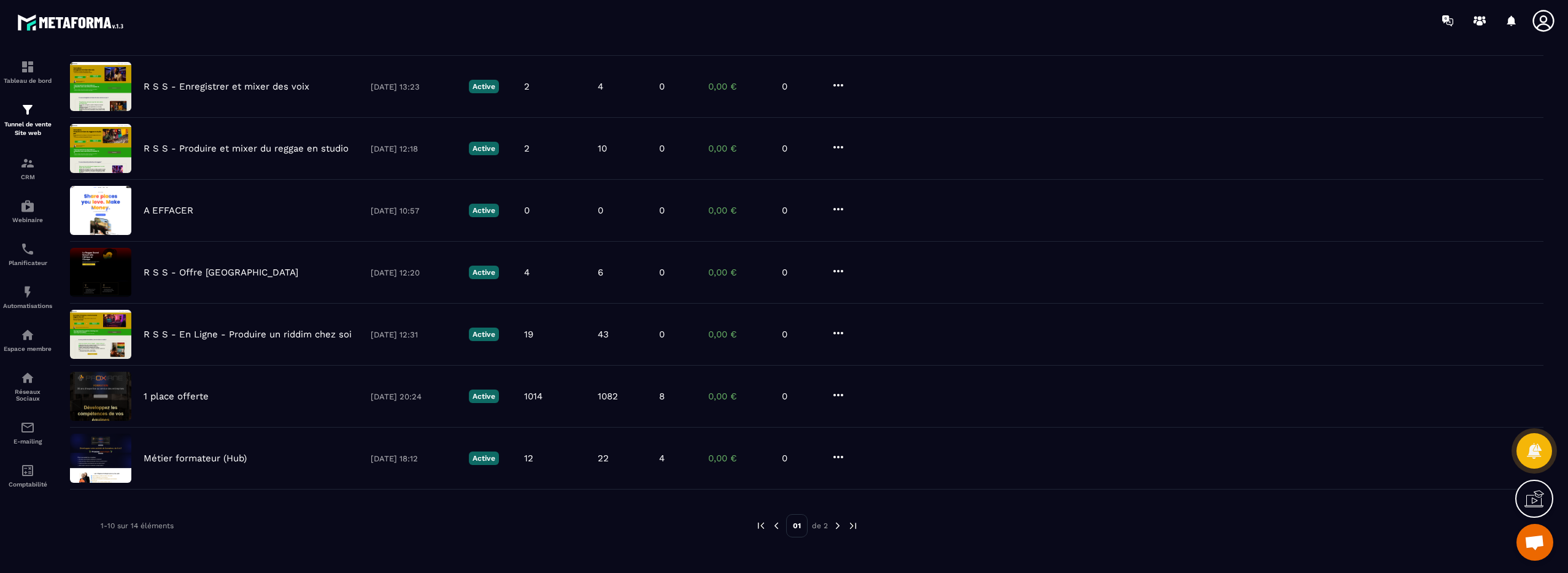
click at [838, 527] on img at bounding box center [838, 525] width 11 height 11
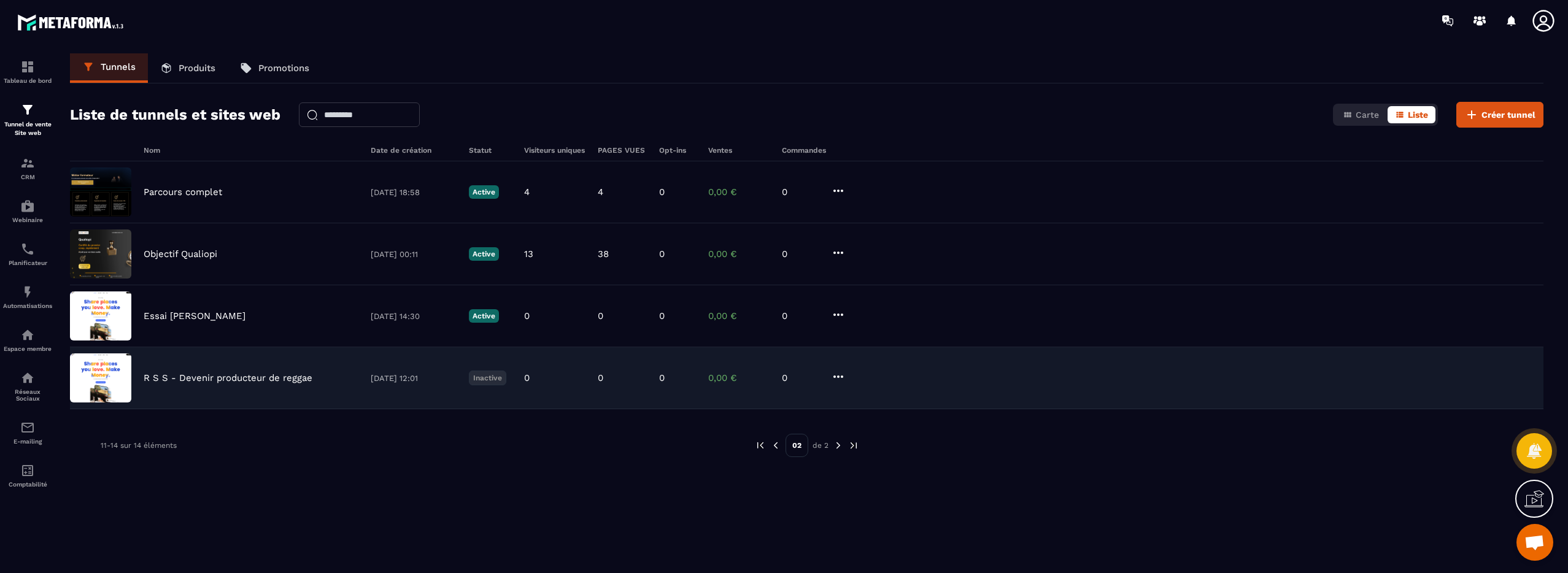
click at [272, 378] on p "R S S - Devenir producteur de reggae" at bounding box center [228, 378] width 169 height 11
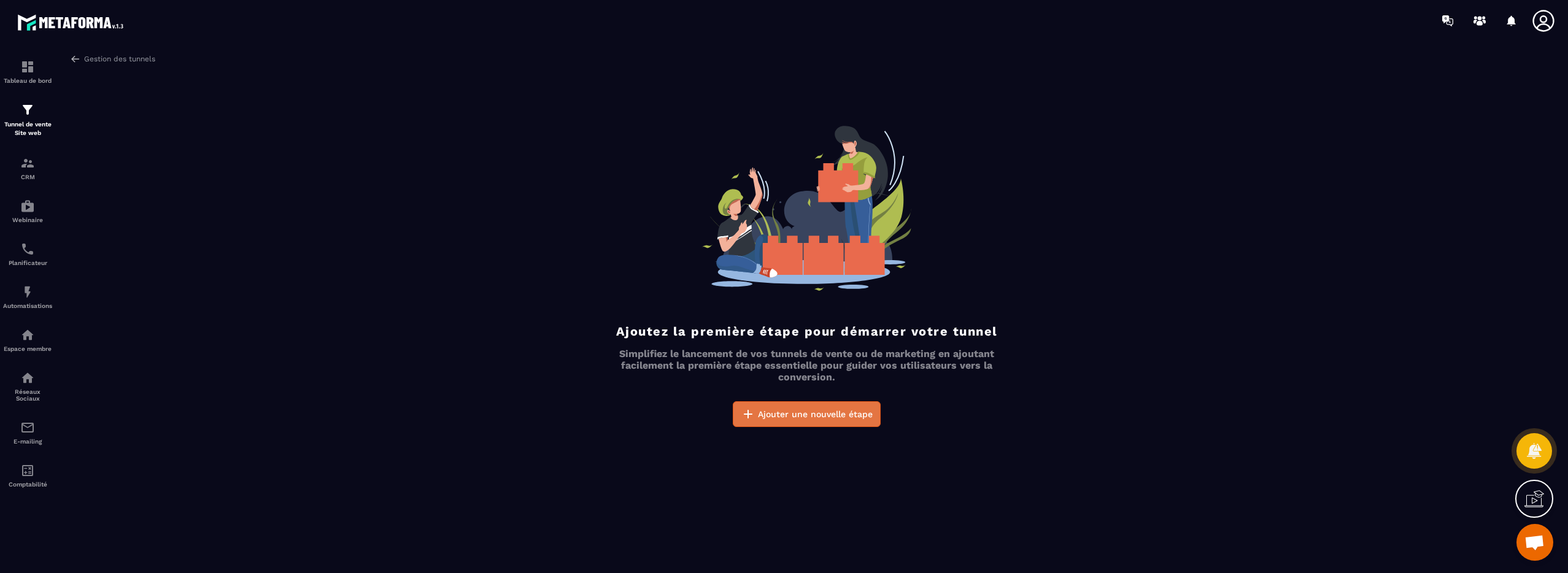
click at [820, 415] on span "Ajouter une nouvelle étape" at bounding box center [815, 414] width 115 height 12
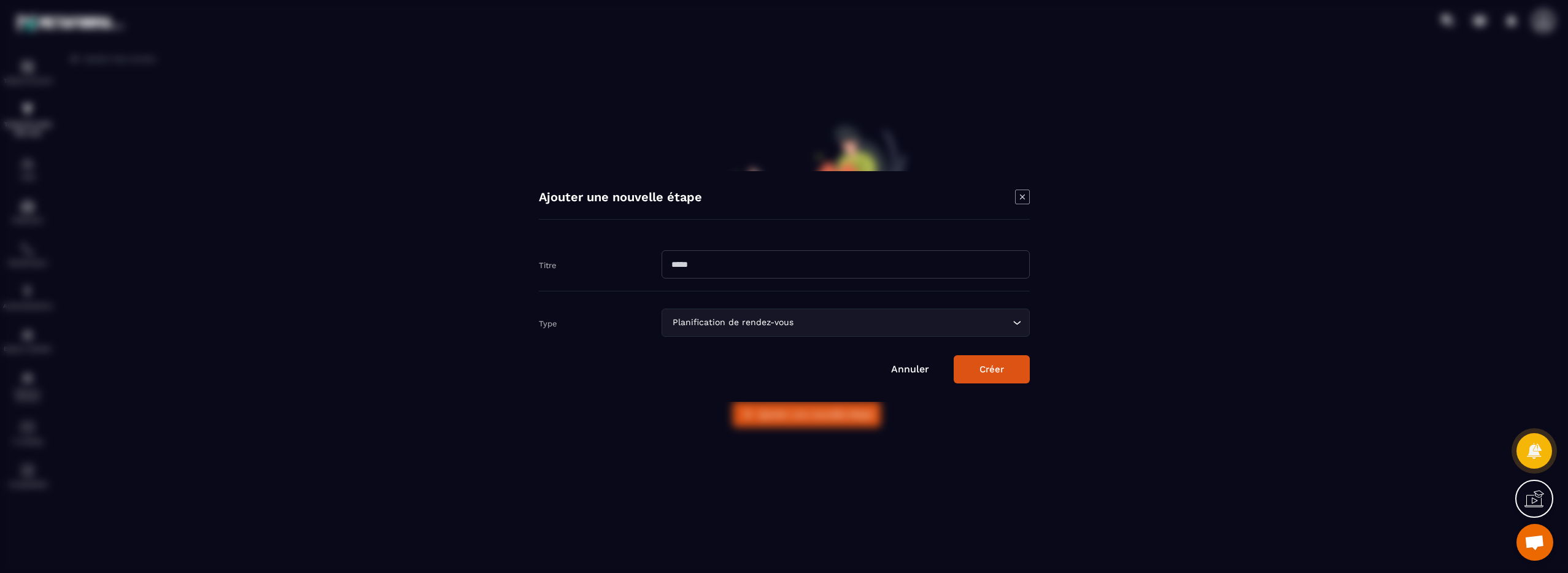
drag, startPoint x: 692, startPoint y: 262, endPoint x: 640, endPoint y: 262, distance: 52.0
click at [640, 262] on div "Titre" at bounding box center [784, 264] width 491 height 53
paste input "**********"
drag, startPoint x: 705, startPoint y: 267, endPoint x: 658, endPoint y: 260, distance: 47.5
click at [658, 260] on div "**********" at bounding box center [784, 264] width 491 height 53
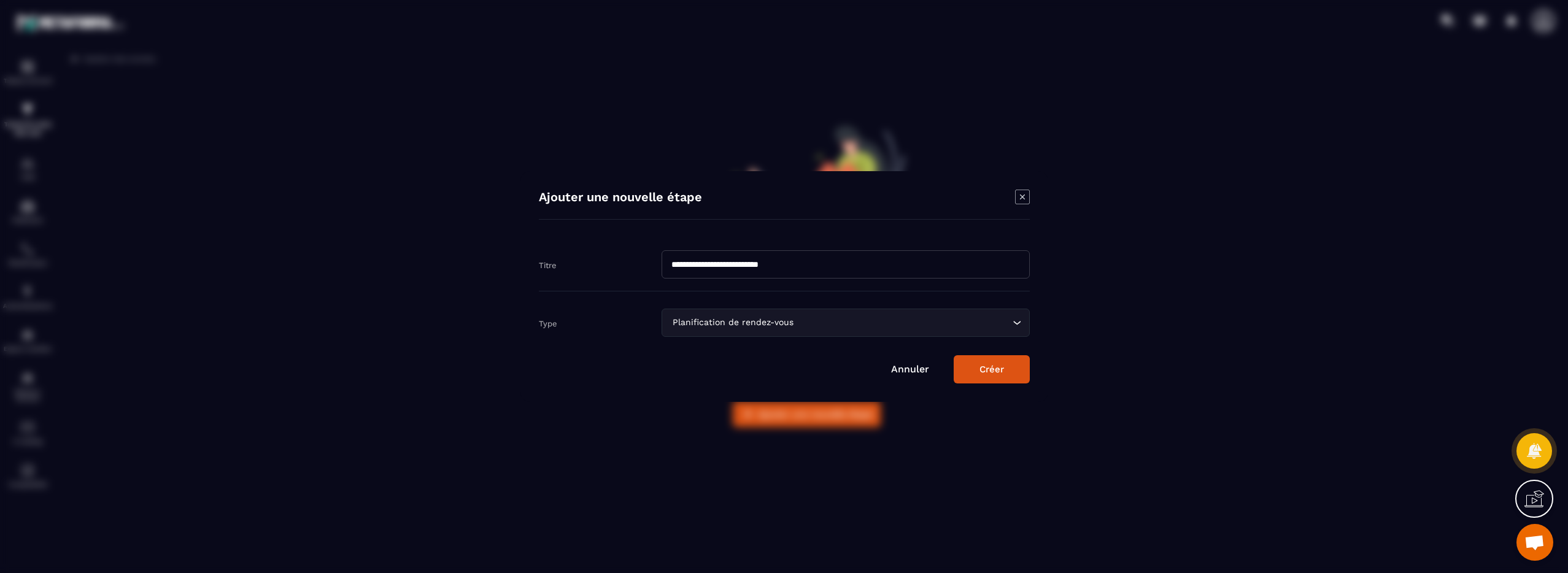
click at [803, 266] on input "**********" at bounding box center [845, 264] width 368 height 28
type input "**********"
click at [941, 327] on input "Search for option" at bounding box center [902, 323] width 213 height 14
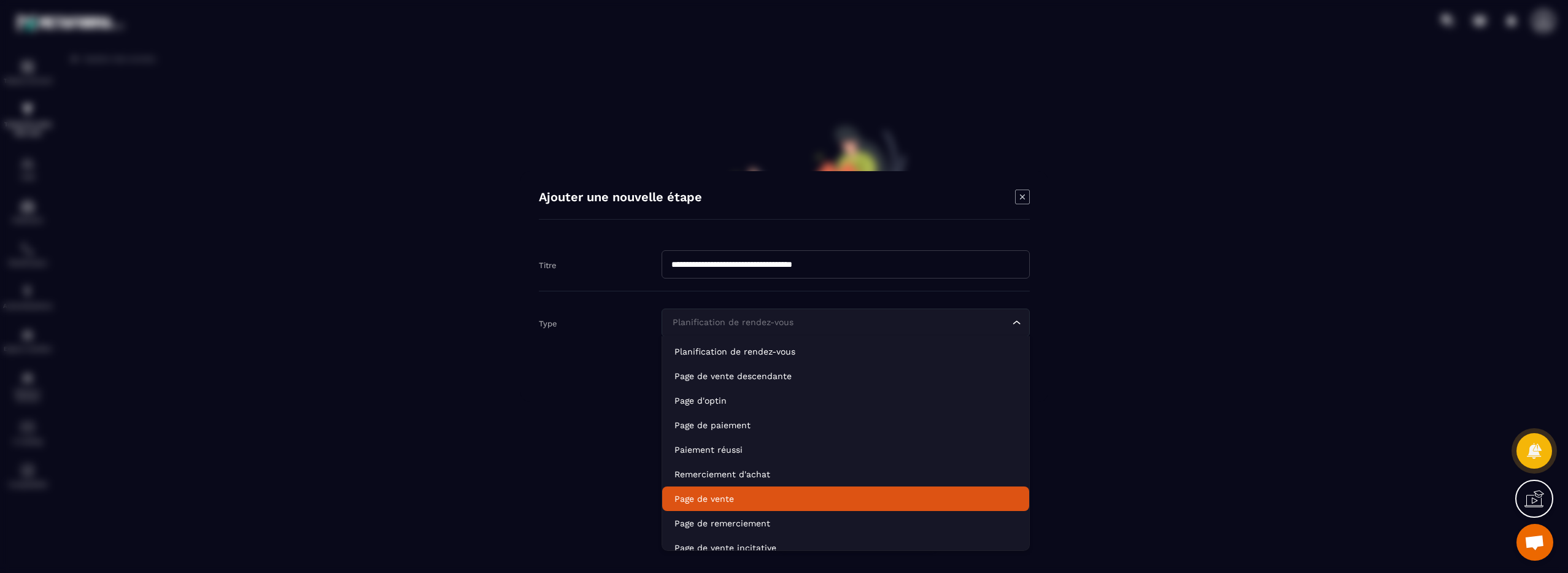
click at [844, 492] on p "Page de vente" at bounding box center [845, 498] width 343 height 12
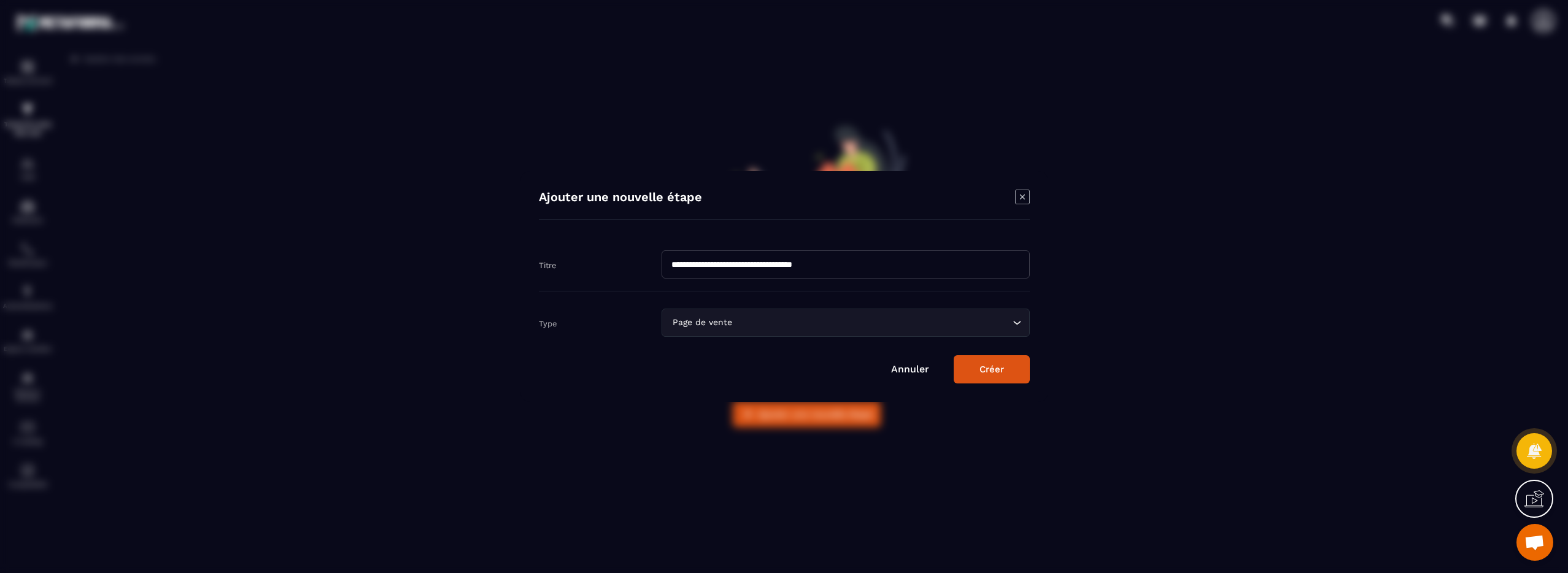
click at [1000, 382] on button "Créer" at bounding box center [992, 369] width 76 height 28
click at [1000, 382] on button "Modal window" at bounding box center [999, 369] width 62 height 28
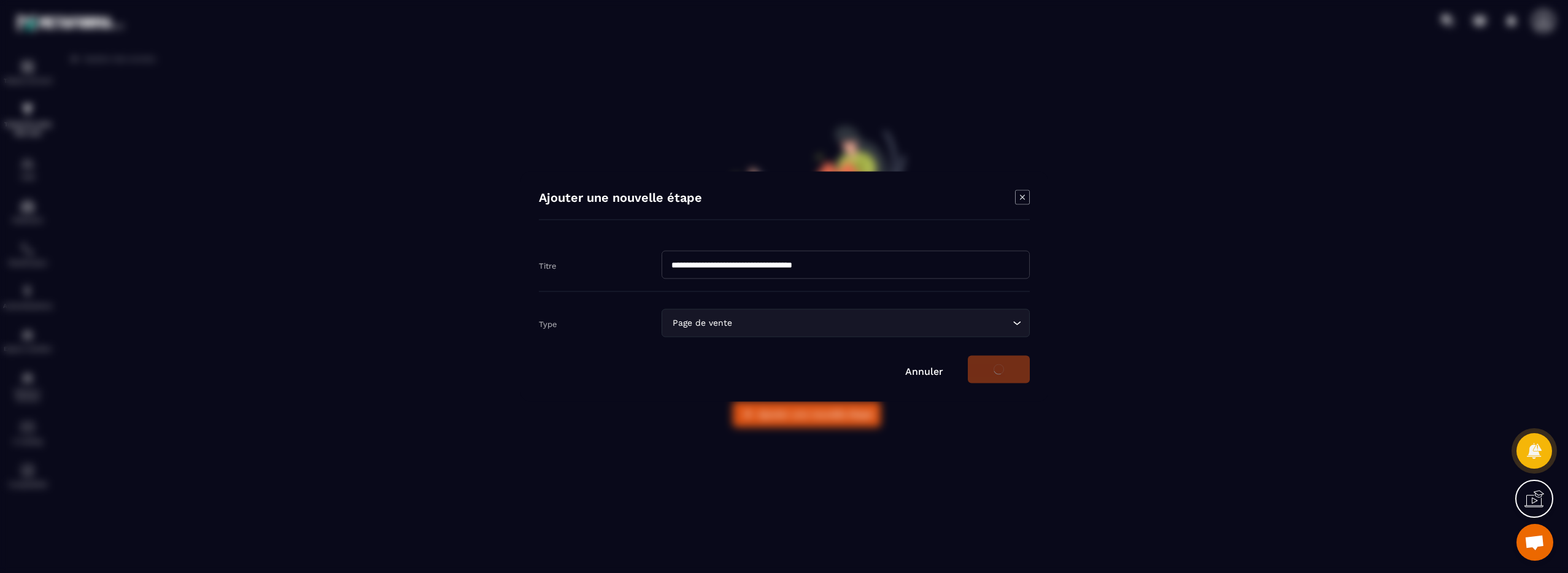
click at [1000, 382] on button "Modal window" at bounding box center [999, 369] width 62 height 28
click at [1020, 202] on icon "Modal window" at bounding box center [1022, 197] width 15 height 14
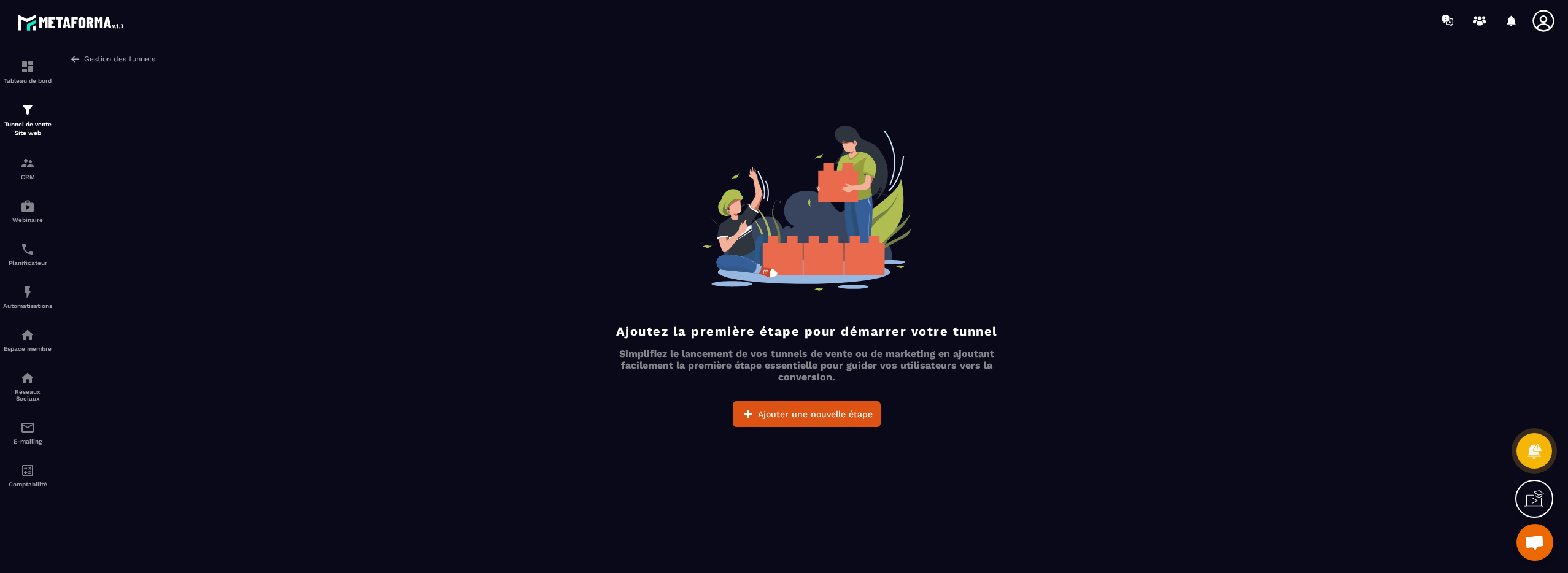
click at [79, 59] on img at bounding box center [75, 59] width 11 height 11
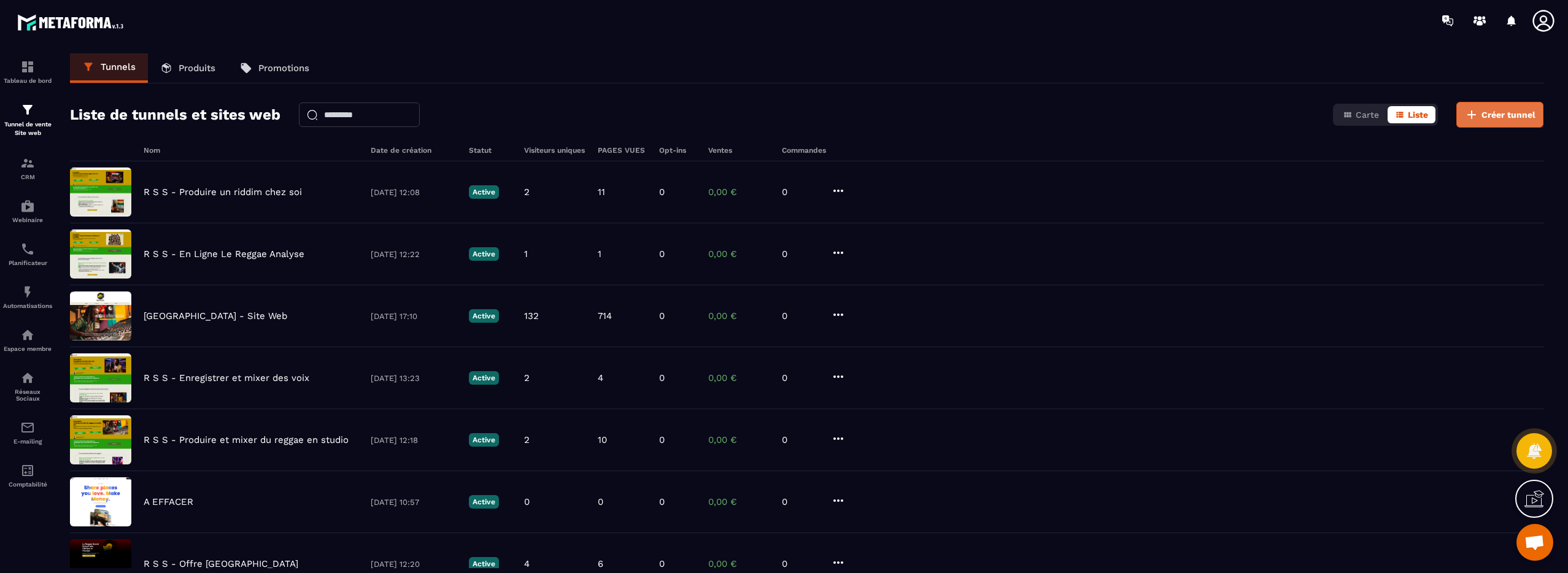
click at [1493, 112] on span "Créer tunnel" at bounding box center [1509, 115] width 54 height 12
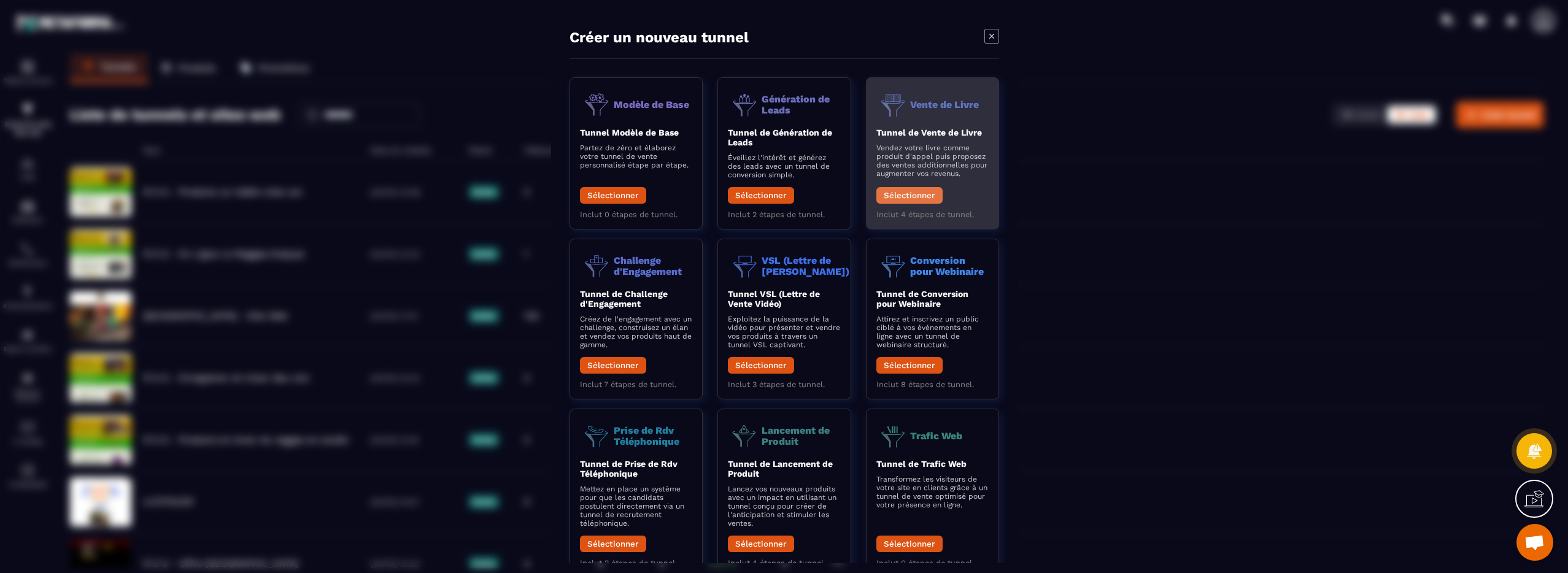
click at [901, 196] on button "Sélectionner" at bounding box center [909, 195] width 66 height 17
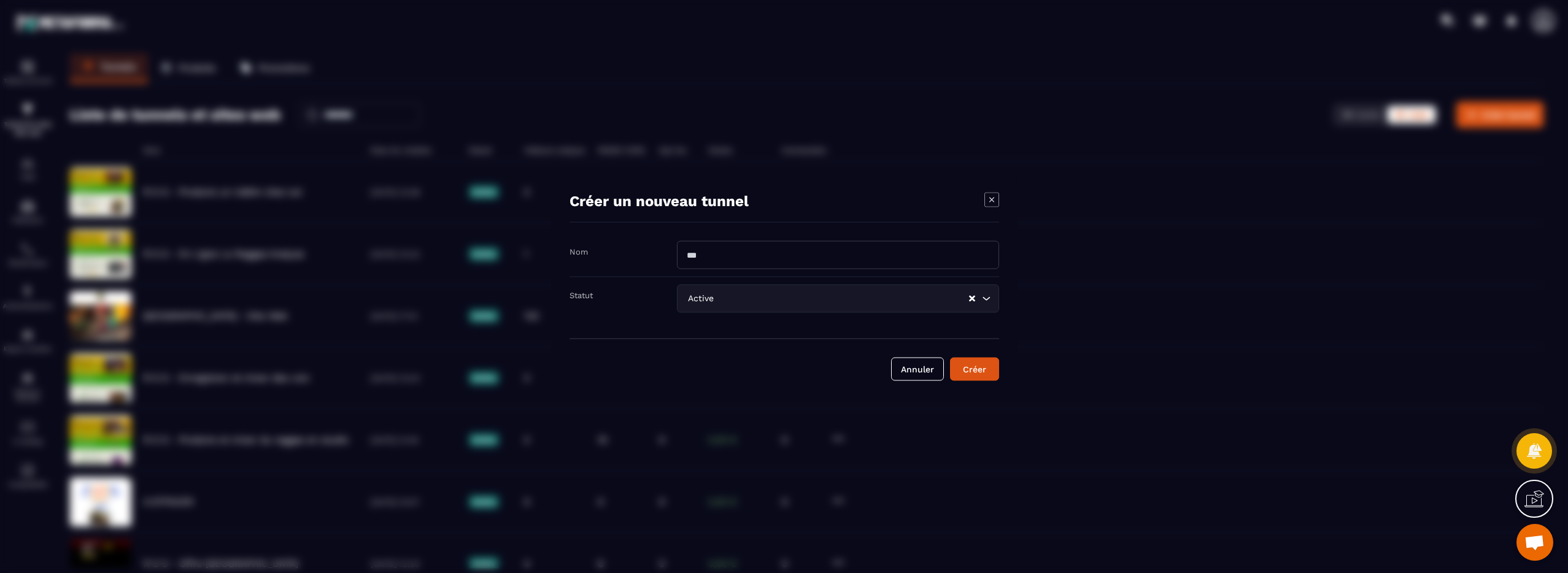
click at [729, 255] on input "Modal window" at bounding box center [838, 255] width 322 height 28
paste input "**********"
type input "**********"
click at [973, 366] on div "Créer" at bounding box center [975, 369] width 33 height 12
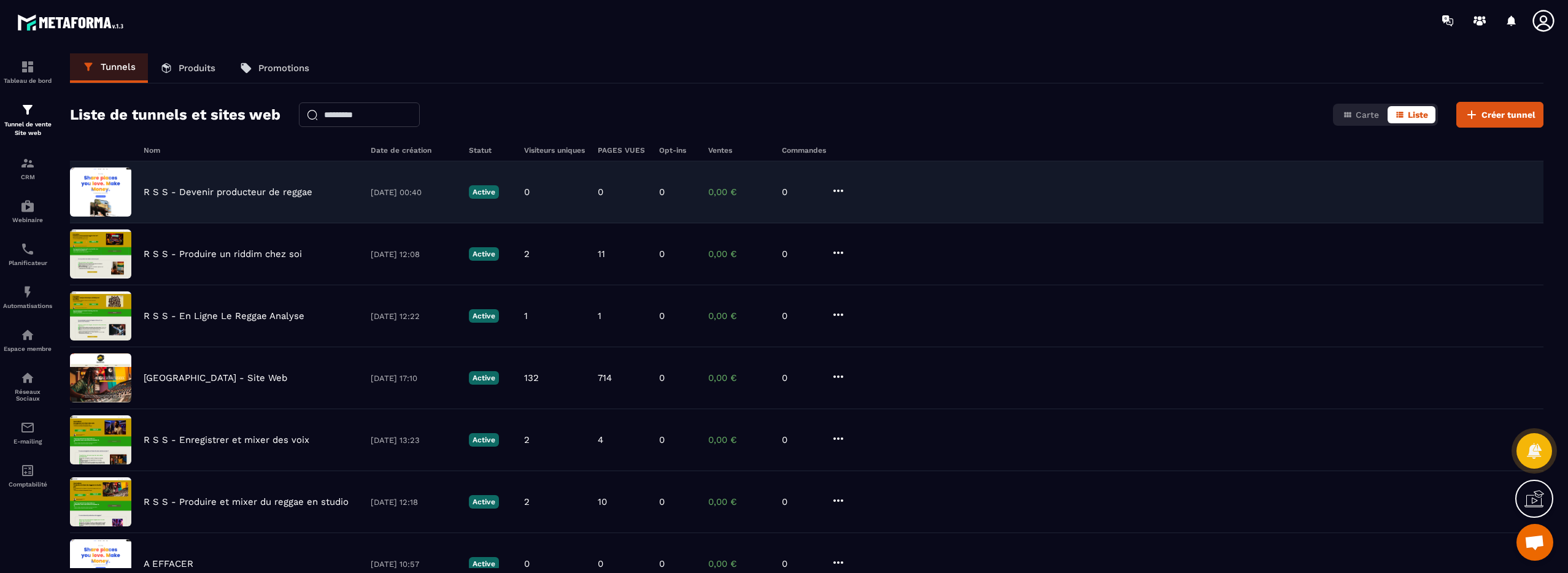
click at [283, 193] on p "R S S - Devenir producteur de reggae" at bounding box center [228, 192] width 169 height 11
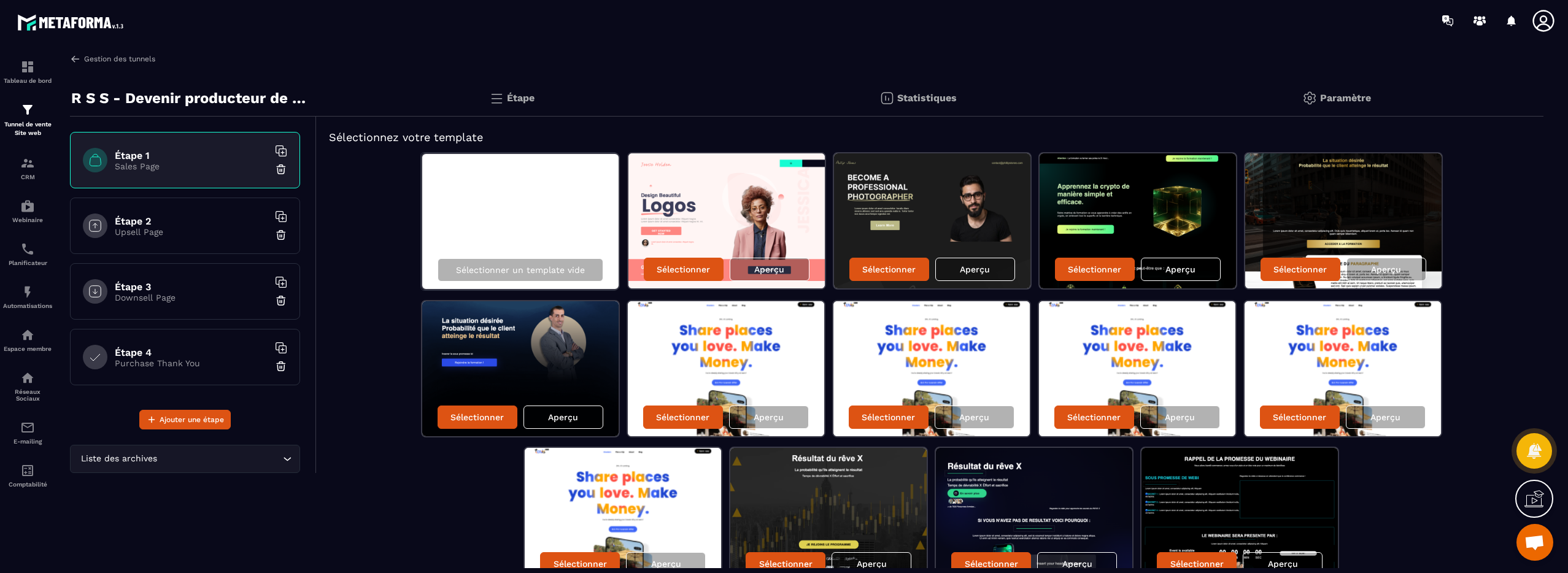
click at [73, 59] on img at bounding box center [75, 59] width 11 height 11
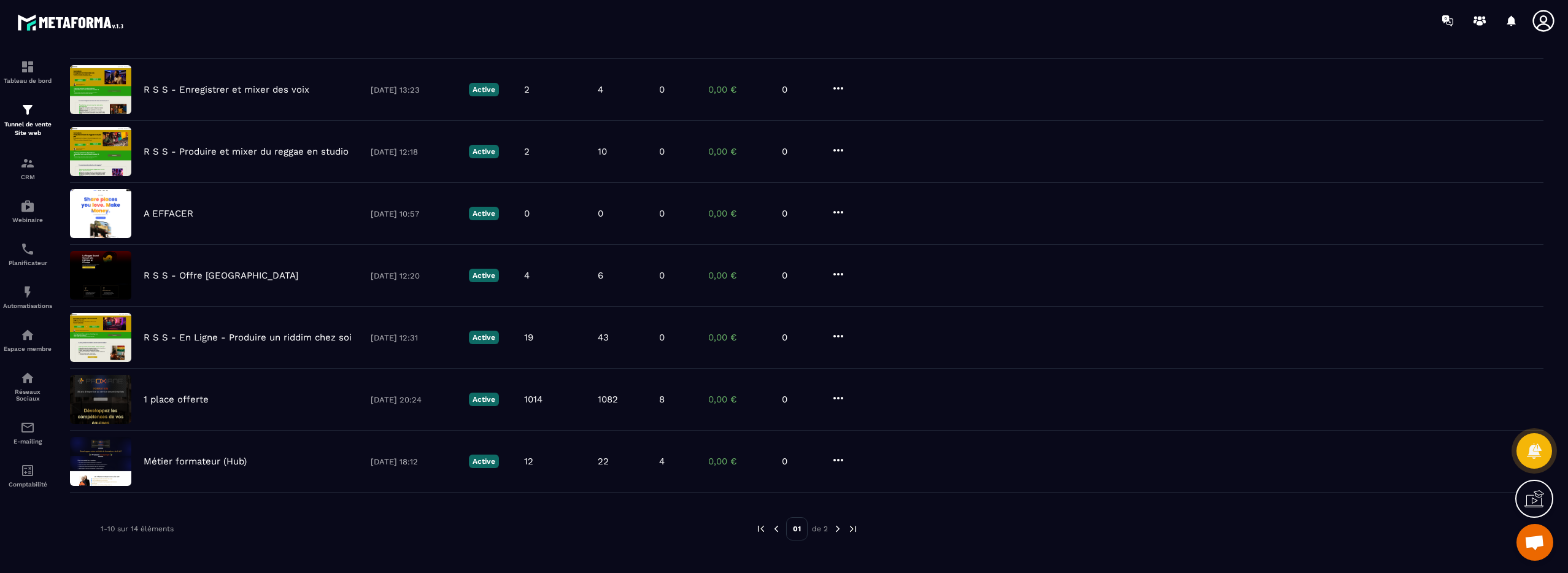
scroll to position [291, 0]
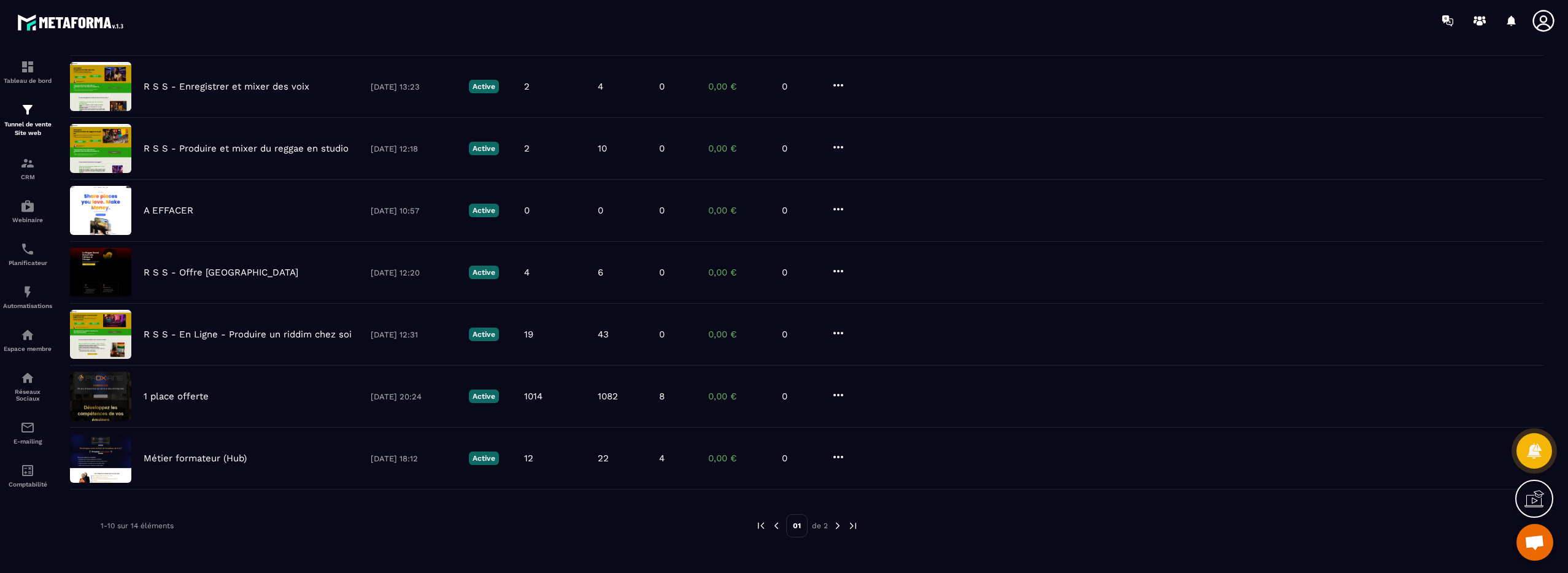
click at [839, 525] on img at bounding box center [838, 525] width 11 height 11
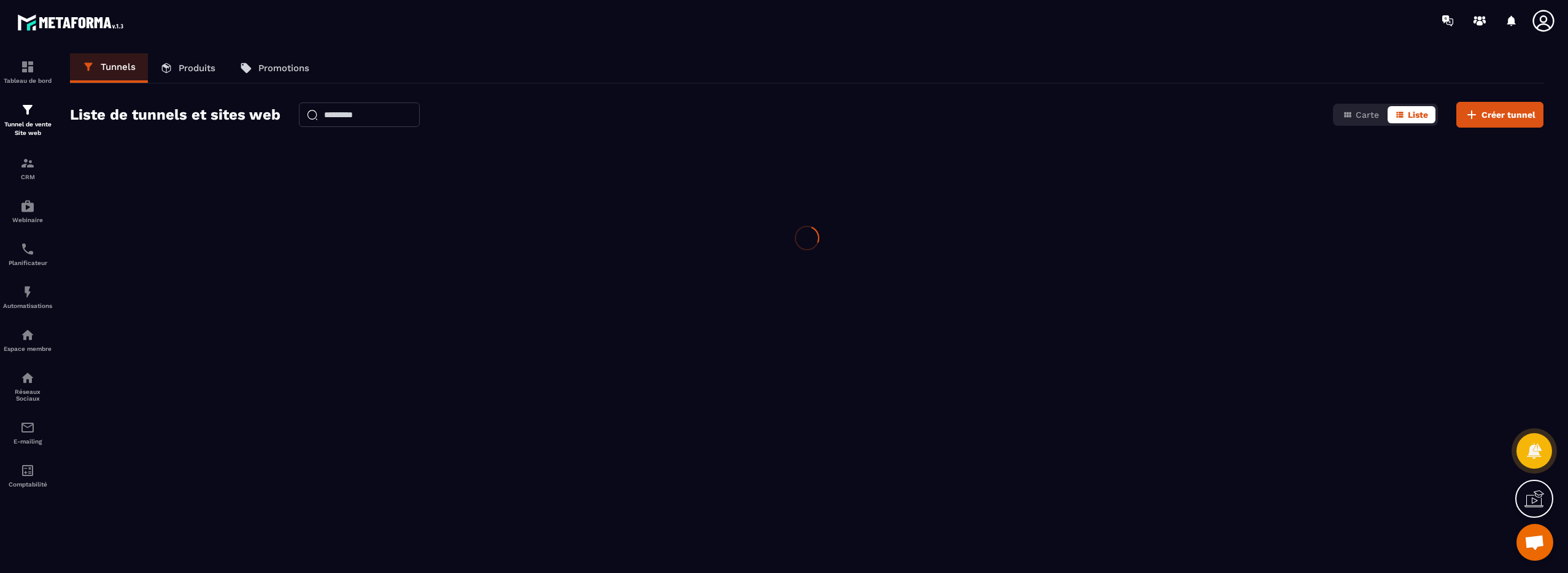
scroll to position [0, 0]
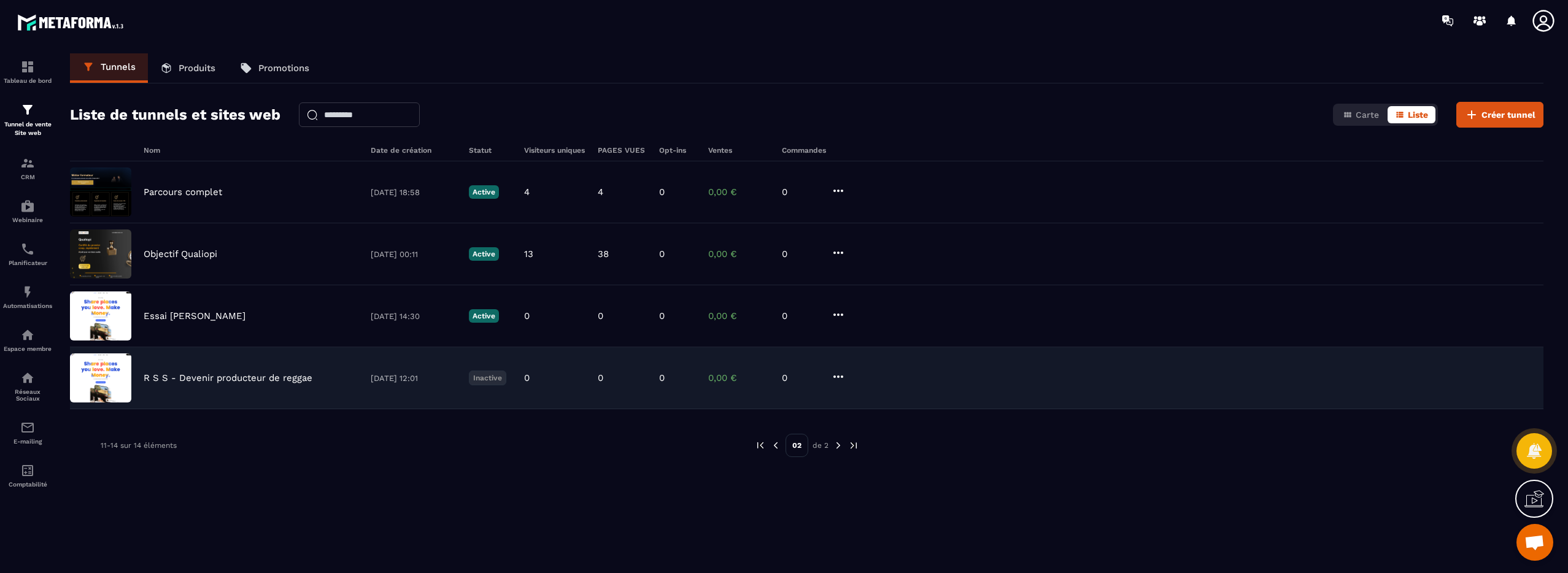
click at [283, 376] on p "R S S - Devenir producteur de reggae" at bounding box center [228, 378] width 169 height 11
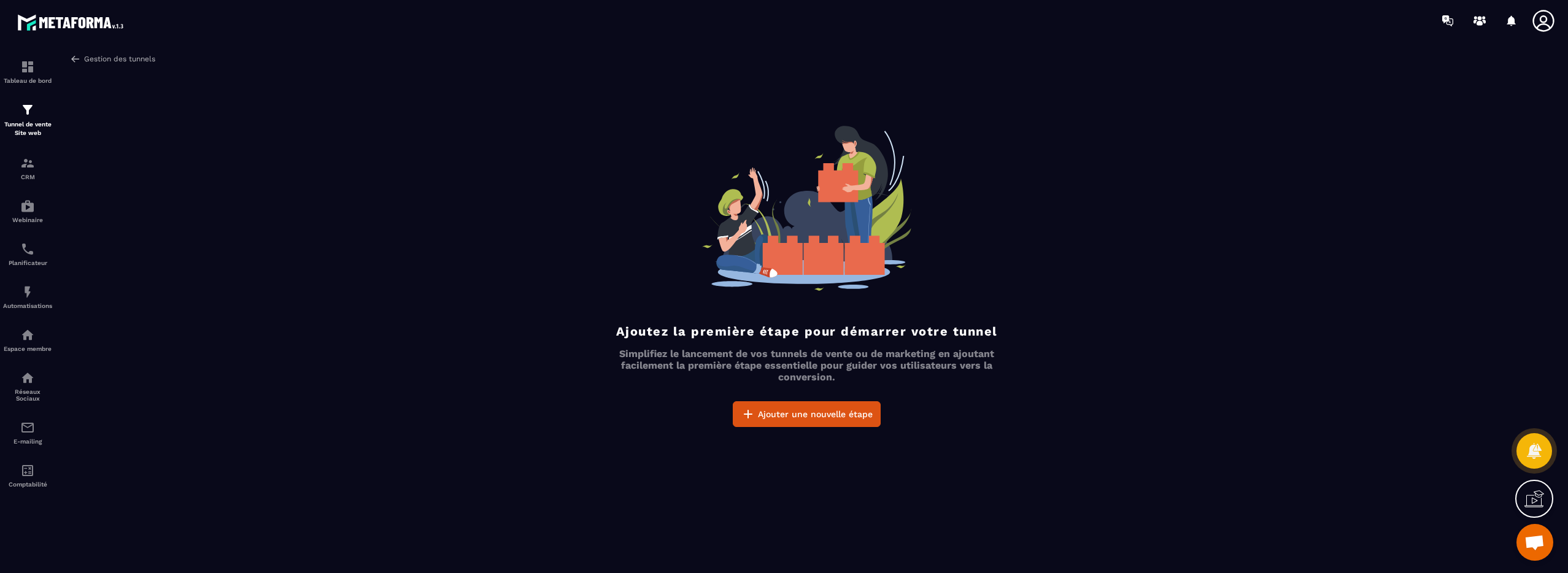
click at [73, 59] on img at bounding box center [75, 59] width 11 height 11
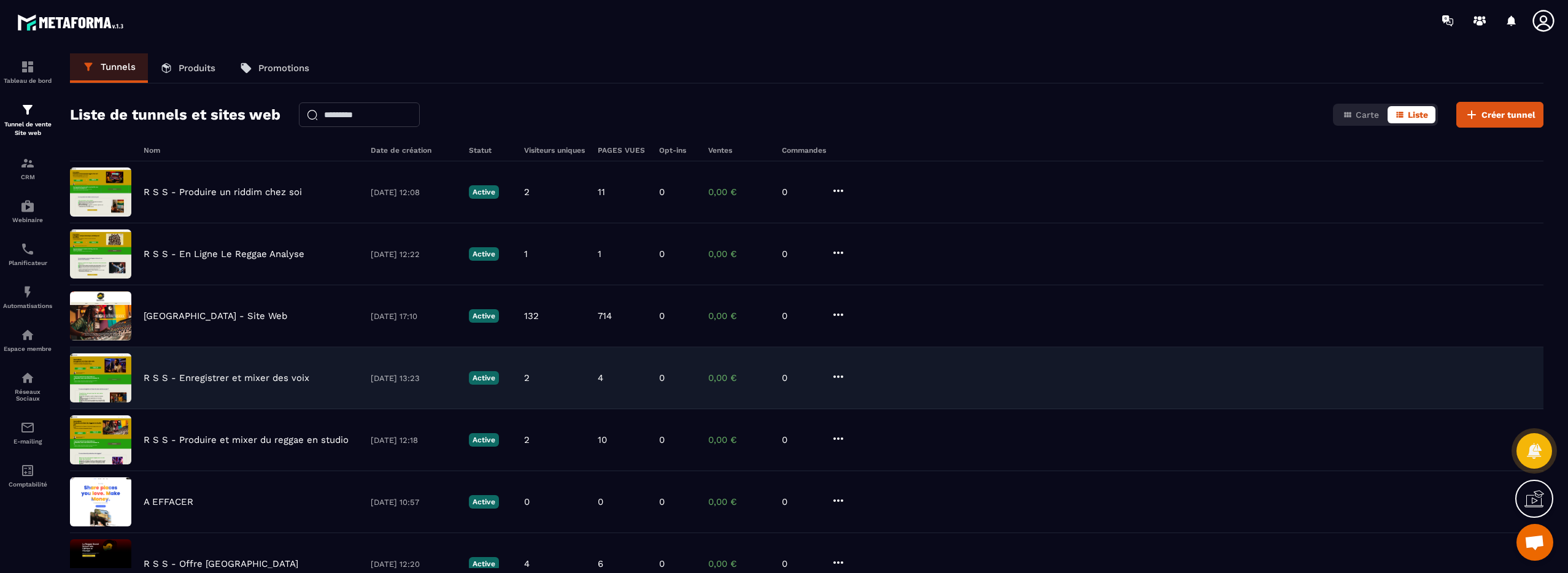
scroll to position [291, 0]
